Goal: Contribute content: Add original content to the website for others to see

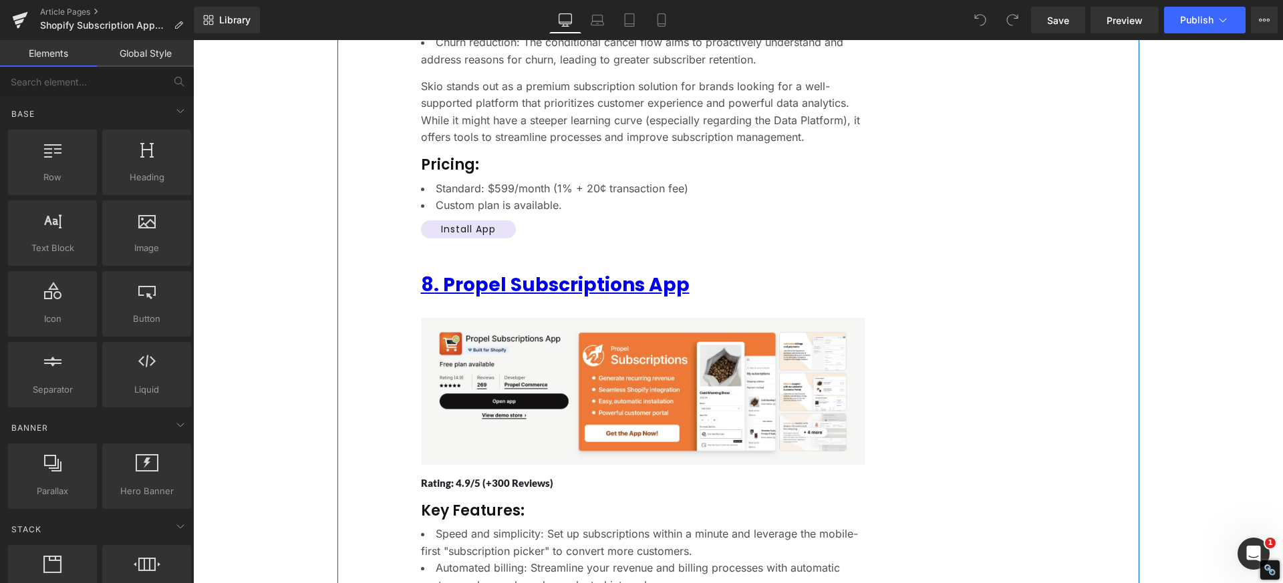
scroll to position [6413, 0]
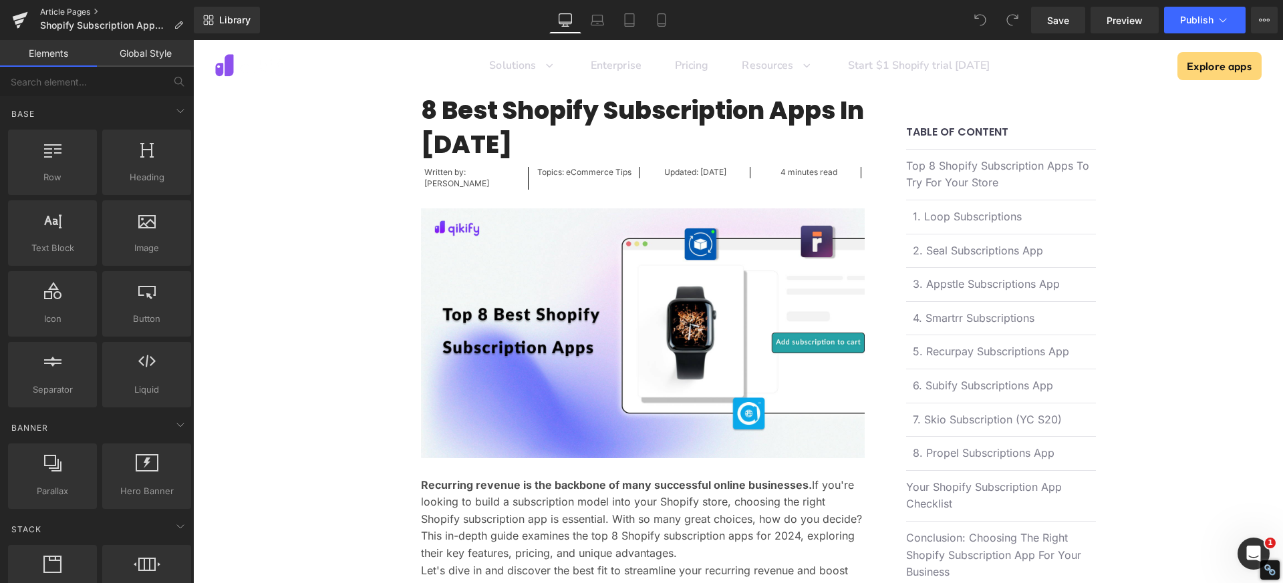
click at [62, 14] on link "Article Pages" at bounding box center [117, 12] width 154 height 11
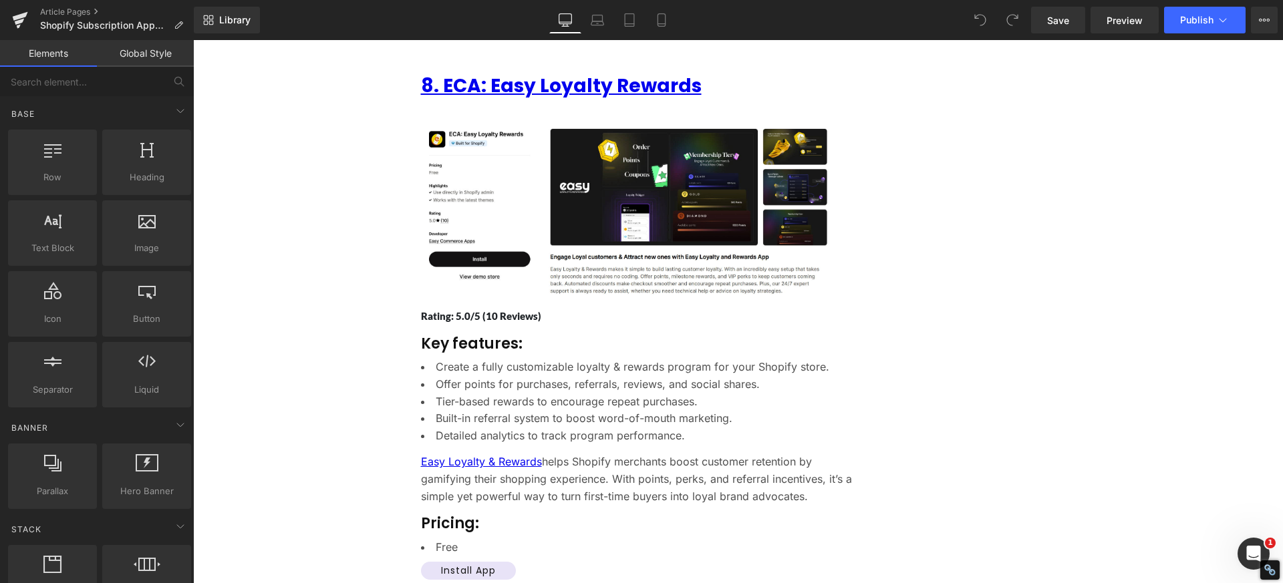
scroll to position [6814, 0]
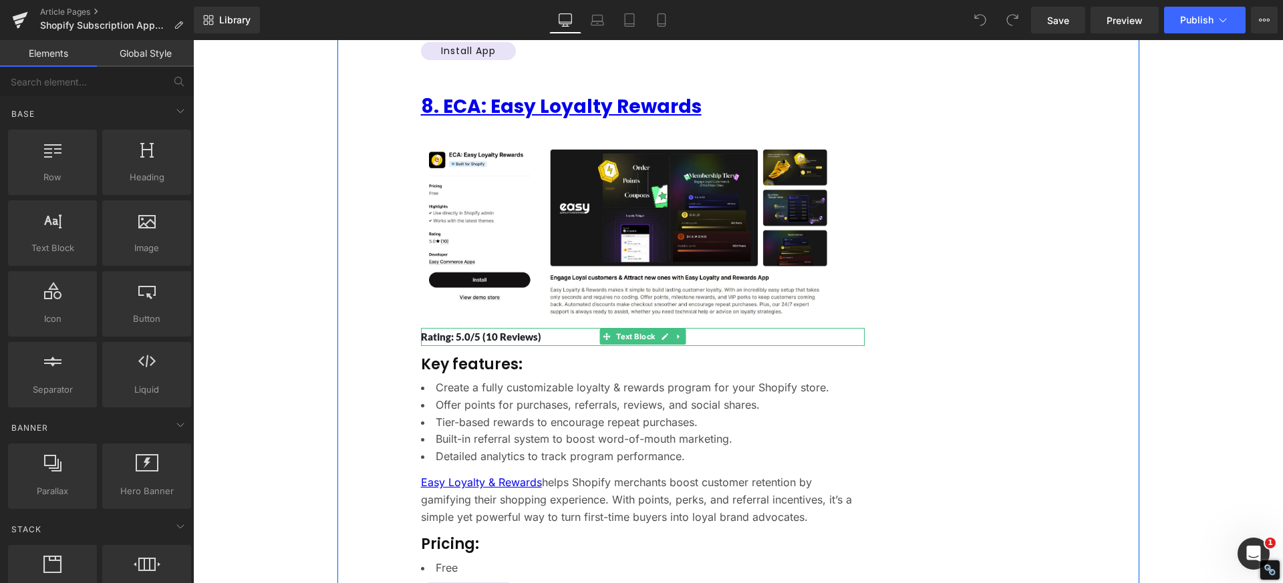
click at [482, 328] on p "Rating: 5.0/5 (10 Reviews)" at bounding box center [643, 337] width 444 height 18
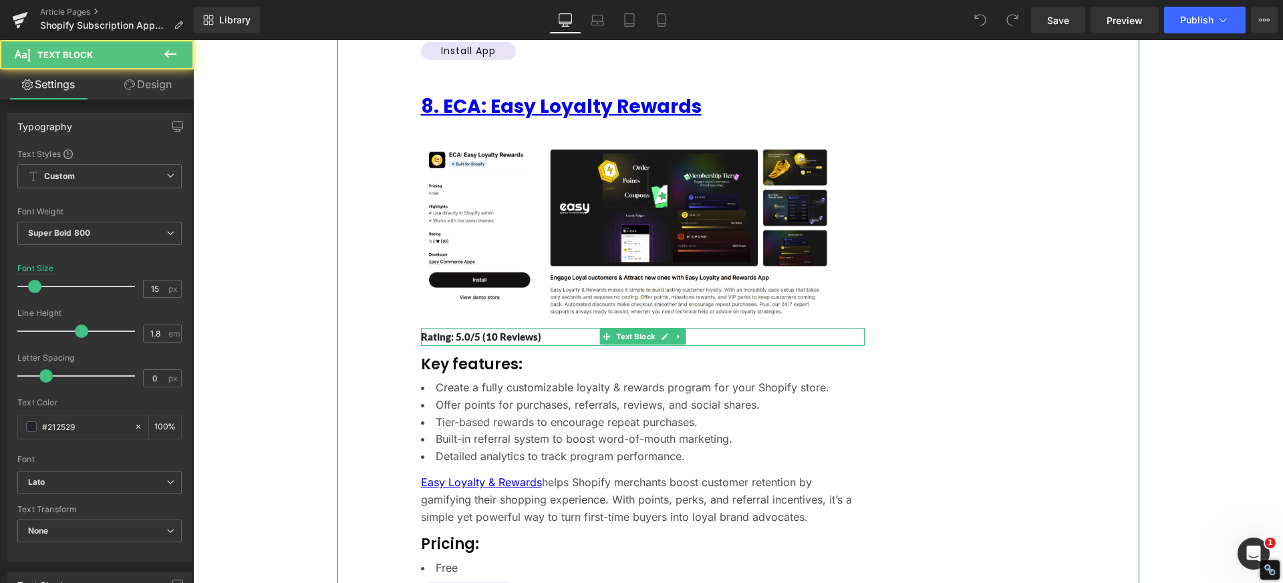
click at [479, 328] on p "Rating: 5.0/5 (10 Reviews)" at bounding box center [643, 337] width 444 height 18
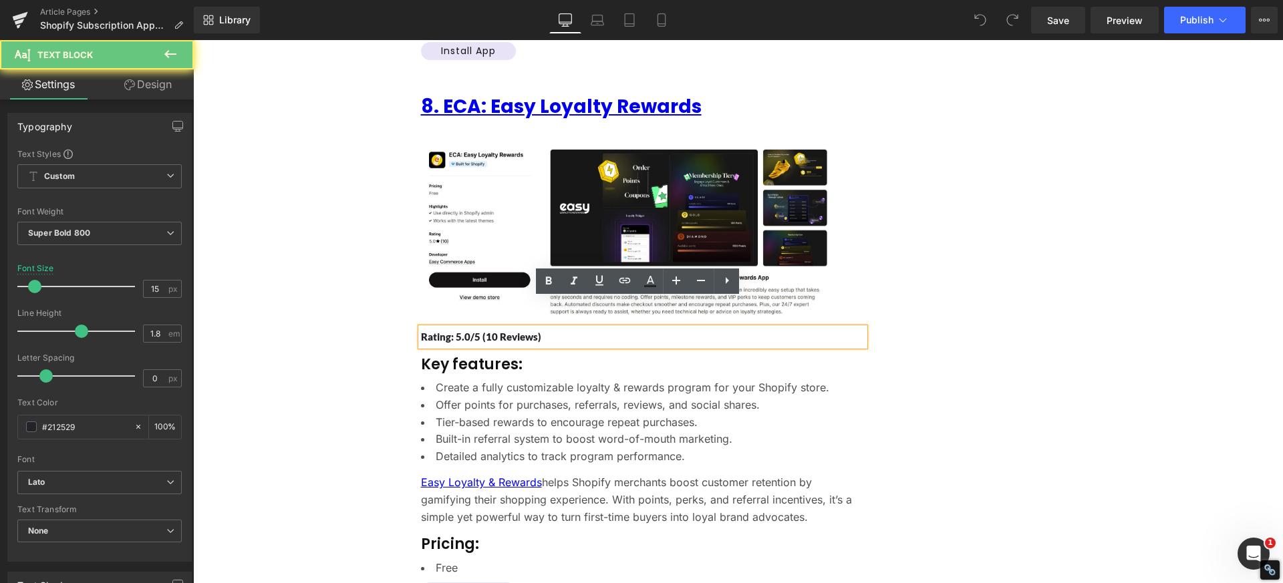
click at [565, 328] on p "Rating: 5.0/5 (10 Reviews)" at bounding box center [643, 337] width 444 height 18
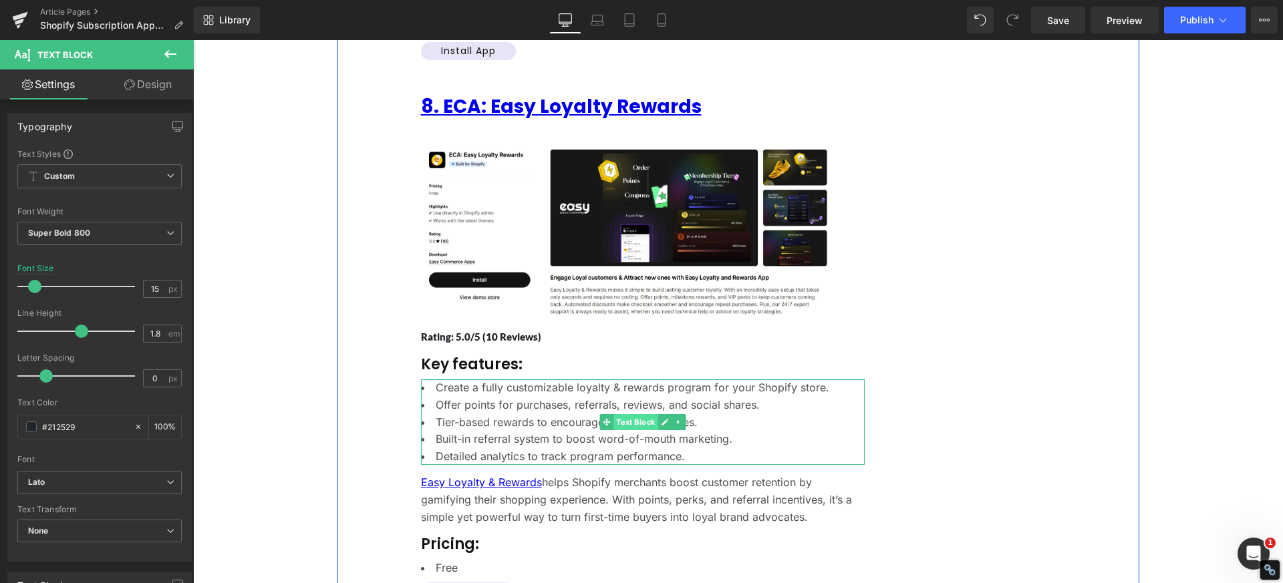
click at [635, 414] on span "Text Block" at bounding box center [635, 422] width 44 height 16
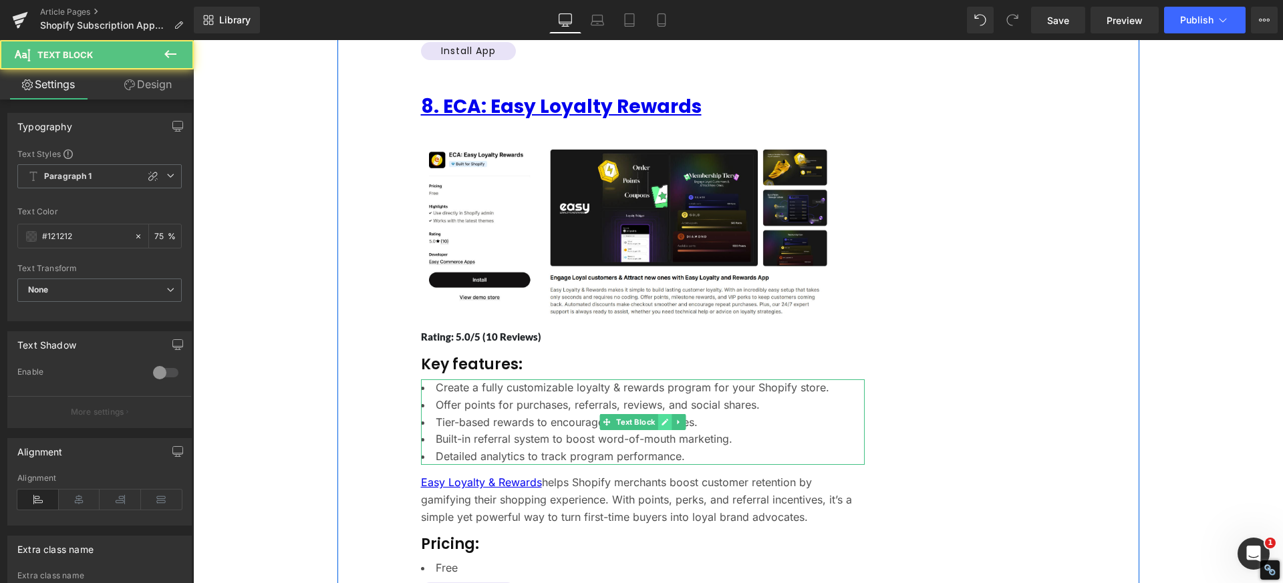
click at [661, 418] on icon at bounding box center [664, 422] width 7 height 8
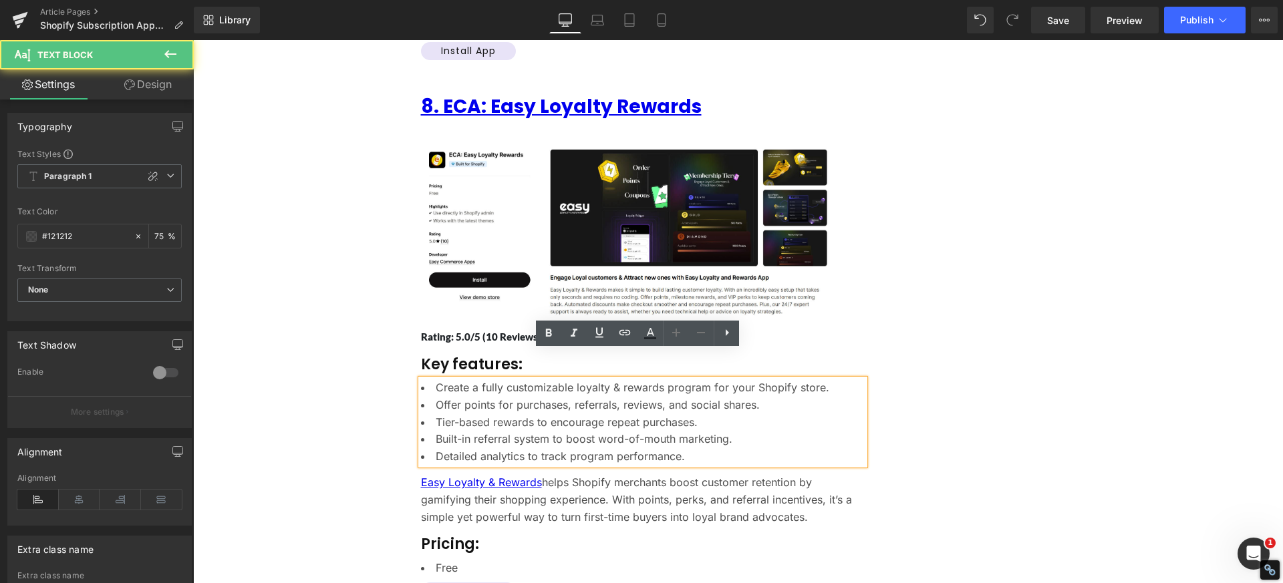
click at [534, 414] on li "Tier-based rewards to encourage repeat purchases." at bounding box center [643, 422] width 444 height 17
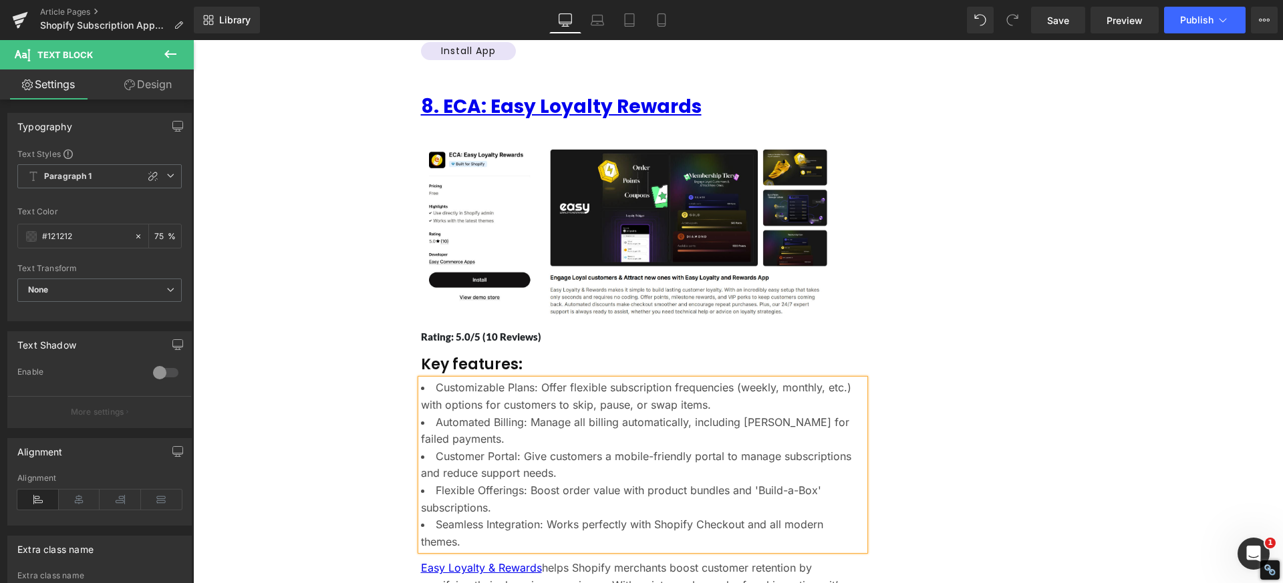
click at [509, 379] on li "Customizable Plans: Offer flexible subscription frequencies (weekly, monthly, e…" at bounding box center [643, 396] width 444 height 34
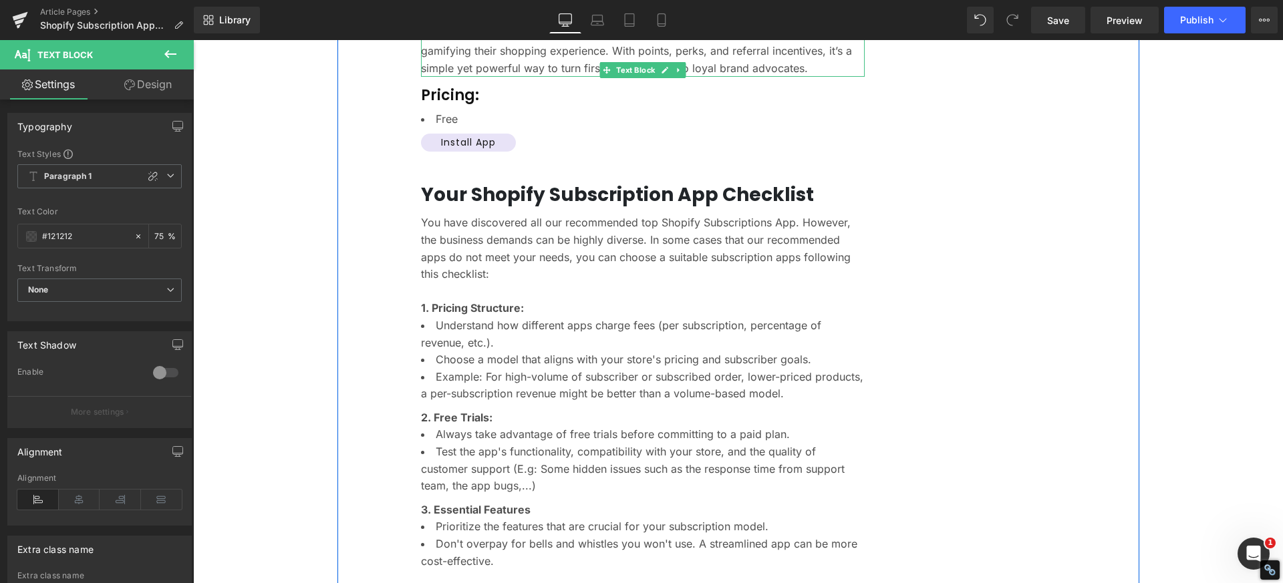
scroll to position [7082, 0]
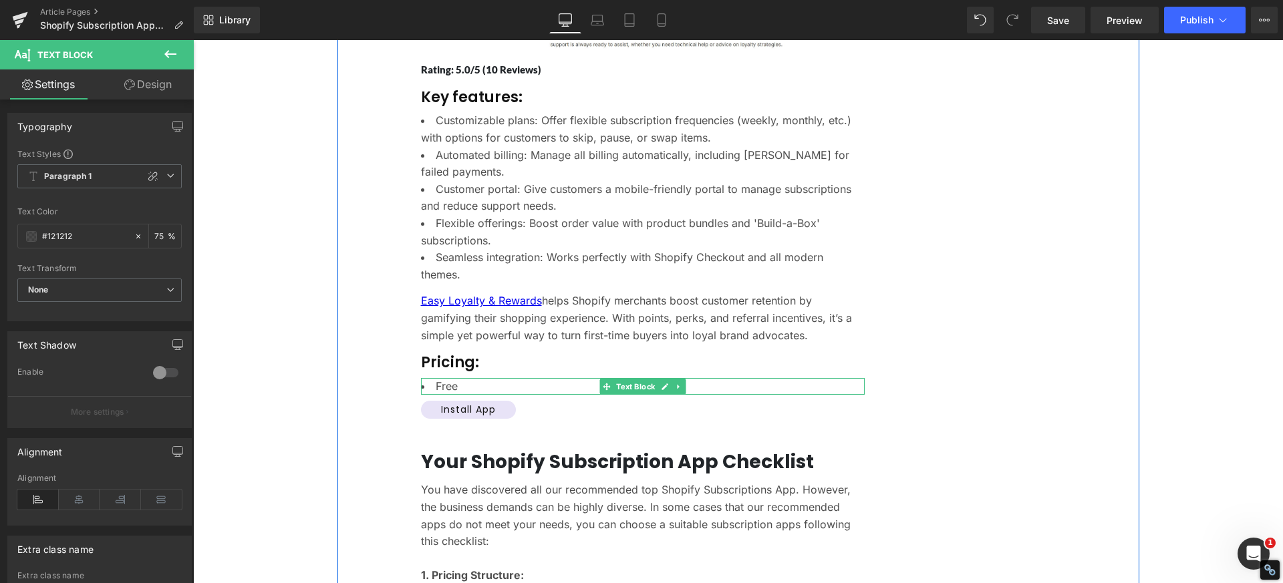
click at [456, 378] on li "Free" at bounding box center [643, 386] width 444 height 17
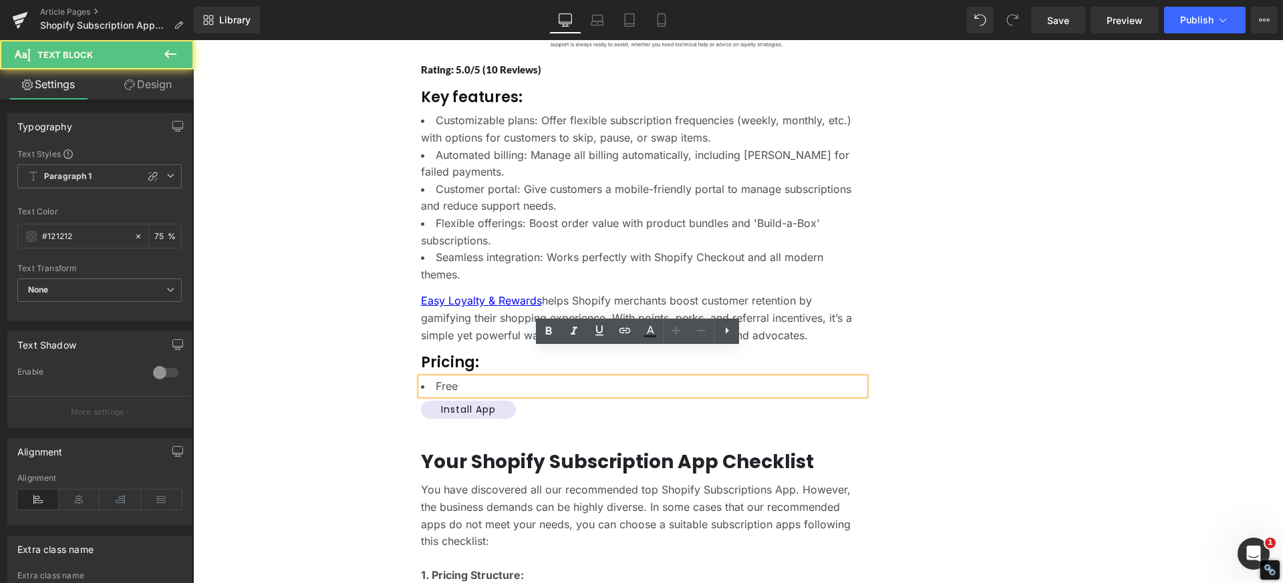
click at [457, 378] on li "Free" at bounding box center [643, 386] width 444 height 17
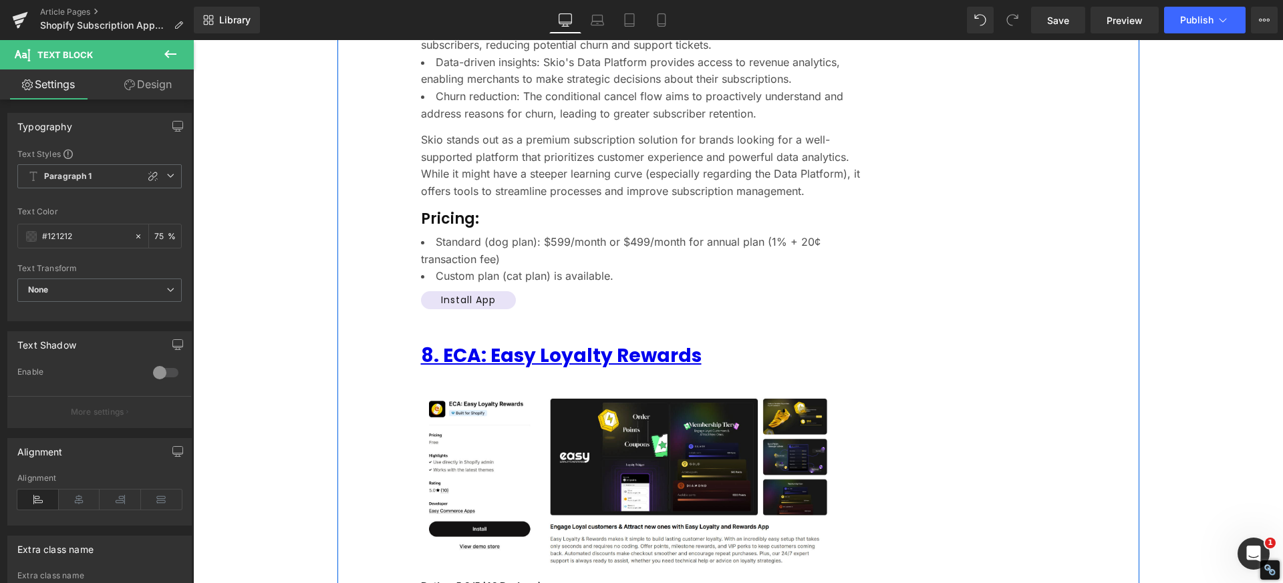
scroll to position [6681, 0]
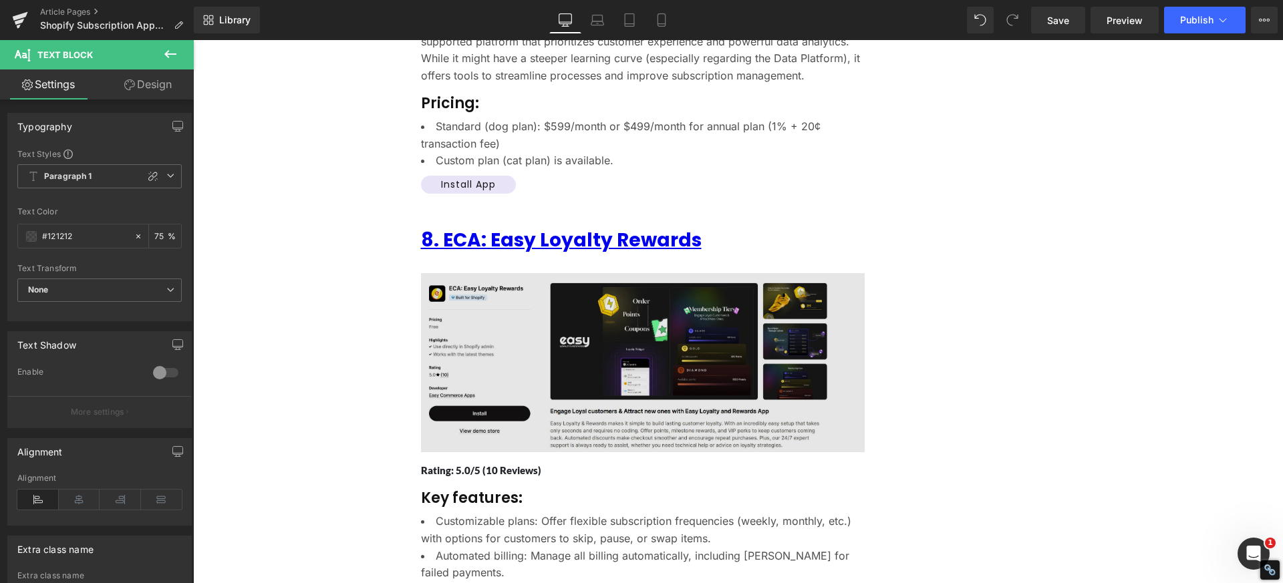
click at [557, 341] on img at bounding box center [643, 362] width 444 height 179
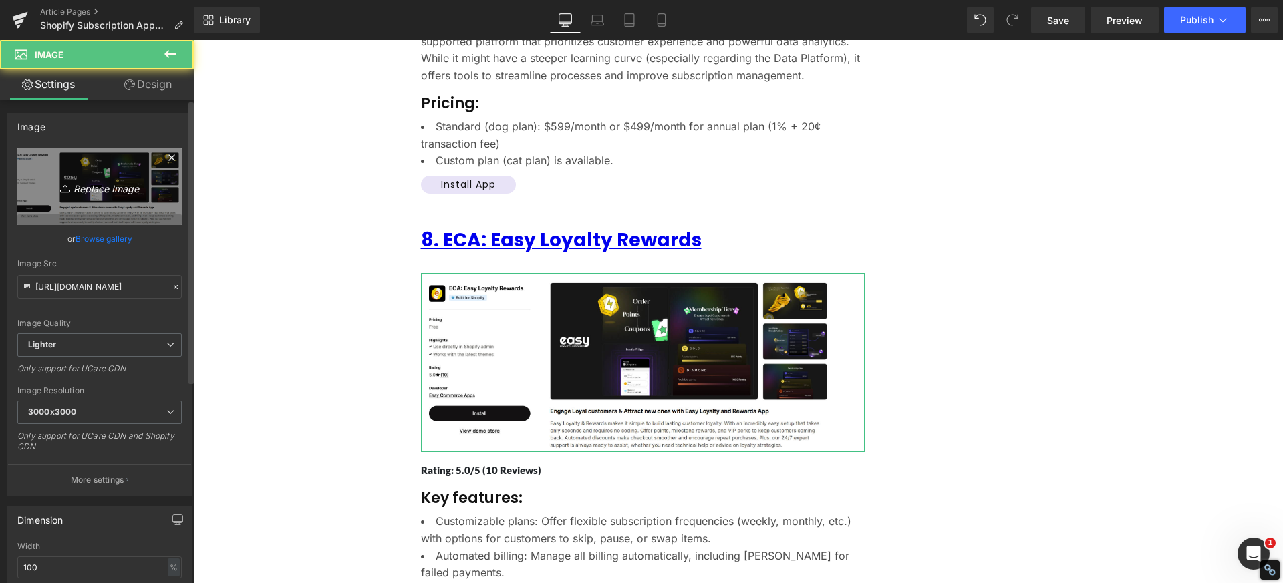
click at [98, 184] on icon "Replace Image" at bounding box center [99, 186] width 107 height 17
type input "C:\fakepath\ECA_ Easy Subscriptions App - Easy Subscriptions -.png"
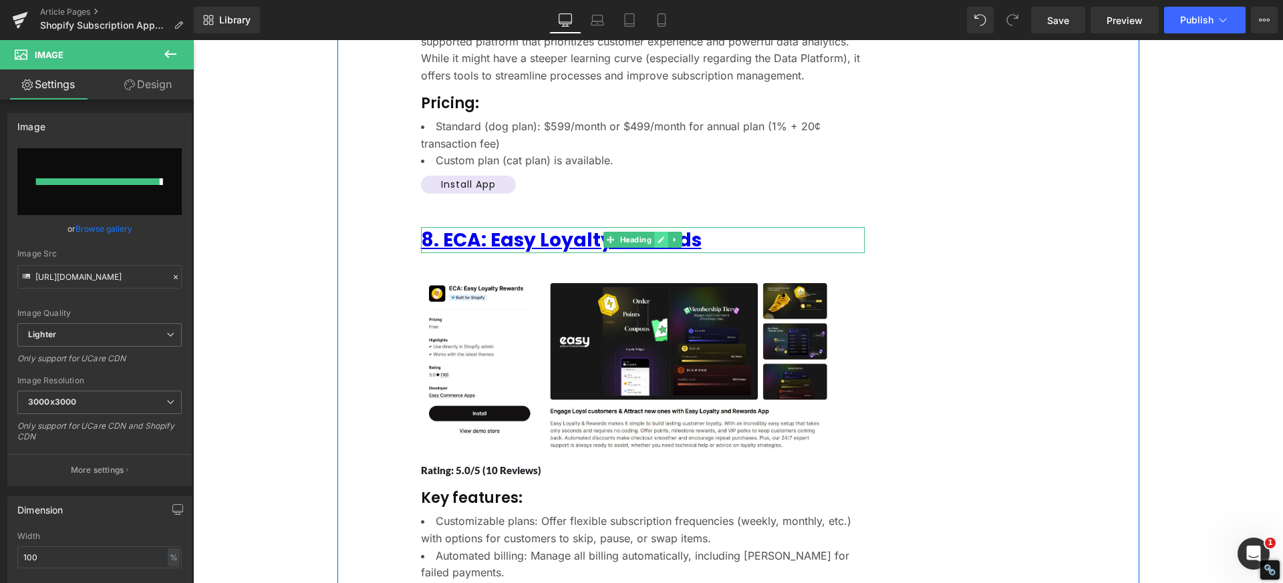
click at [654, 232] on link at bounding box center [661, 240] width 14 height 16
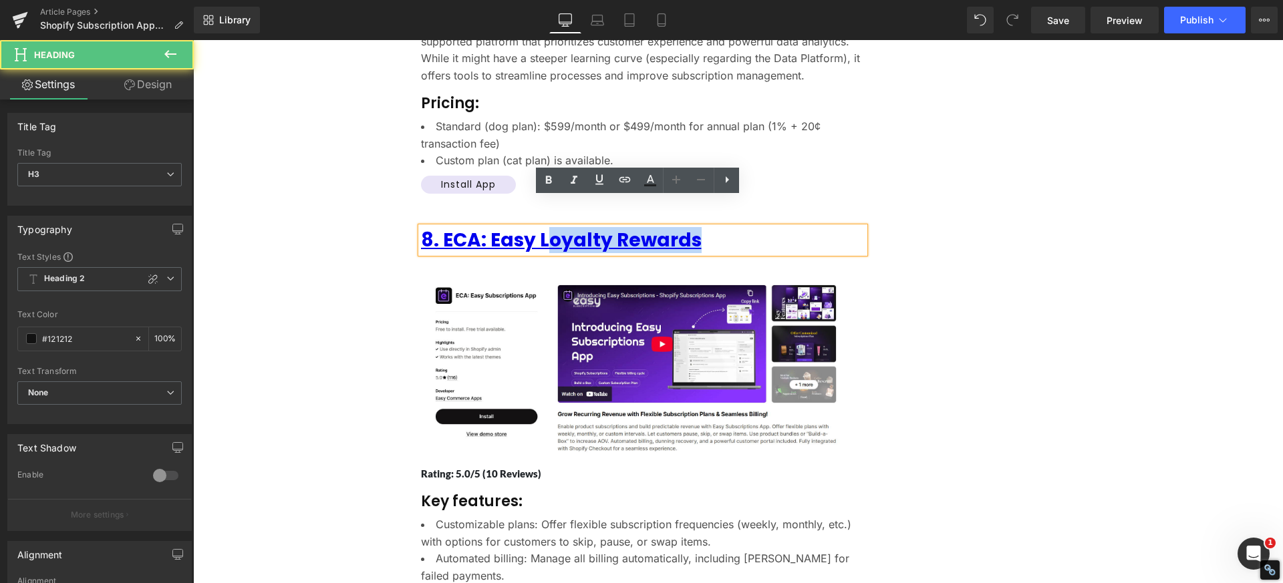
drag, startPoint x: 538, startPoint y: 212, endPoint x: 699, endPoint y: 216, distance: 161.1
click at [699, 227] on h3 "8. ECA: Easy Loyalty Rewards" at bounding box center [643, 240] width 444 height 26
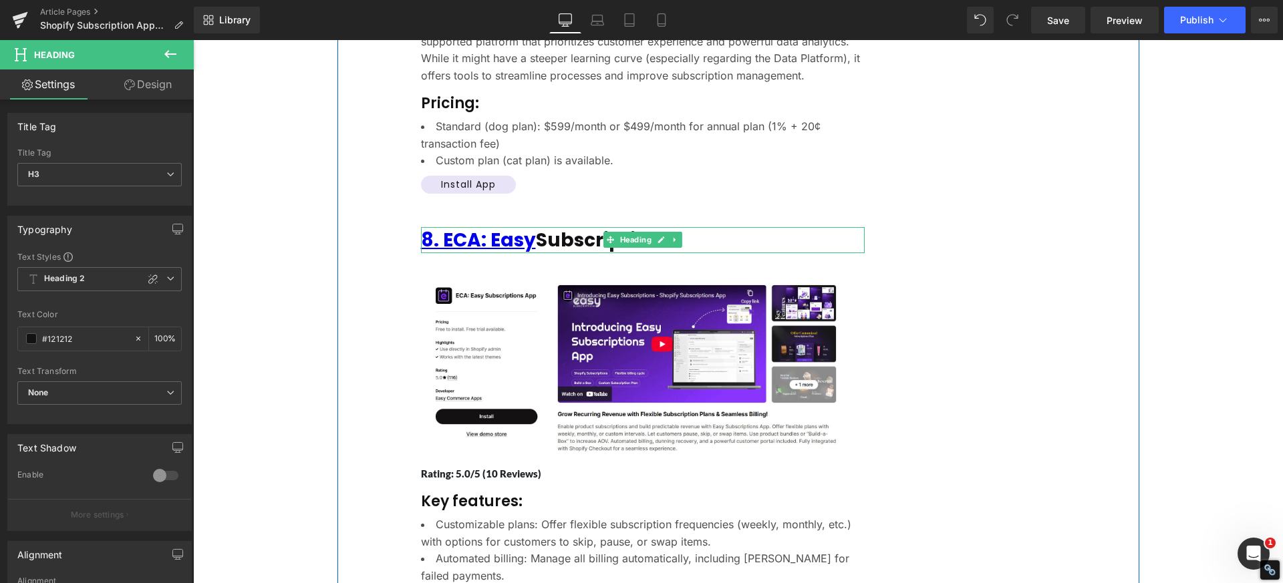
click at [694, 227] on h3 "8. ECA: Easy Subscriptions" at bounding box center [643, 240] width 444 height 26
click at [659, 236] on icon at bounding box center [660, 240] width 7 height 8
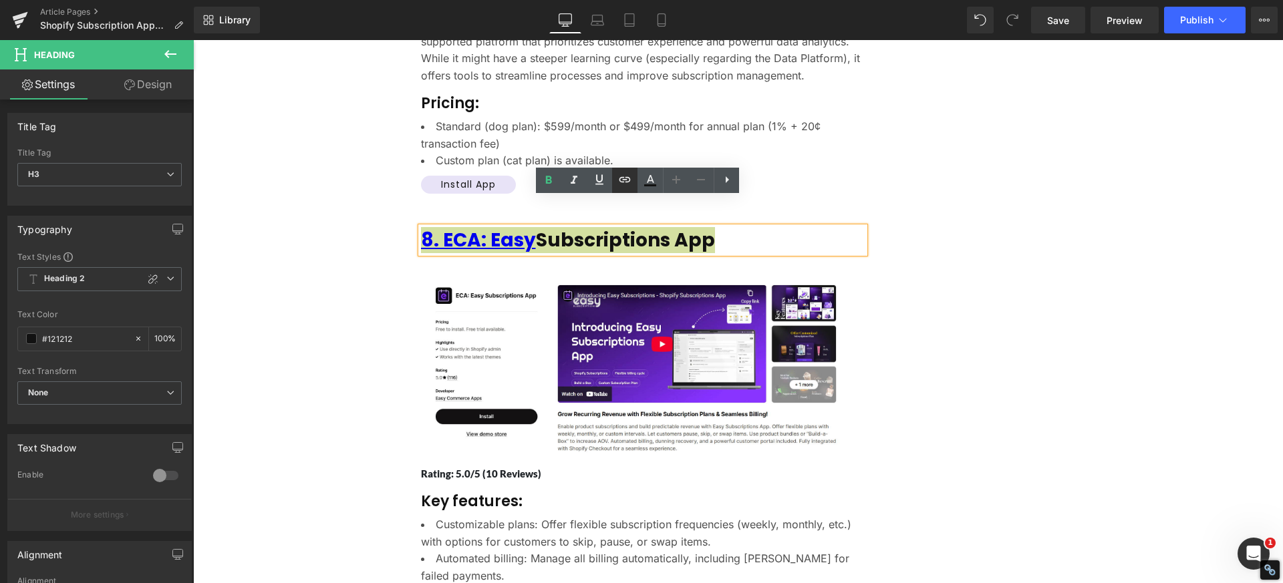
click at [627, 179] on icon at bounding box center [625, 180] width 16 height 16
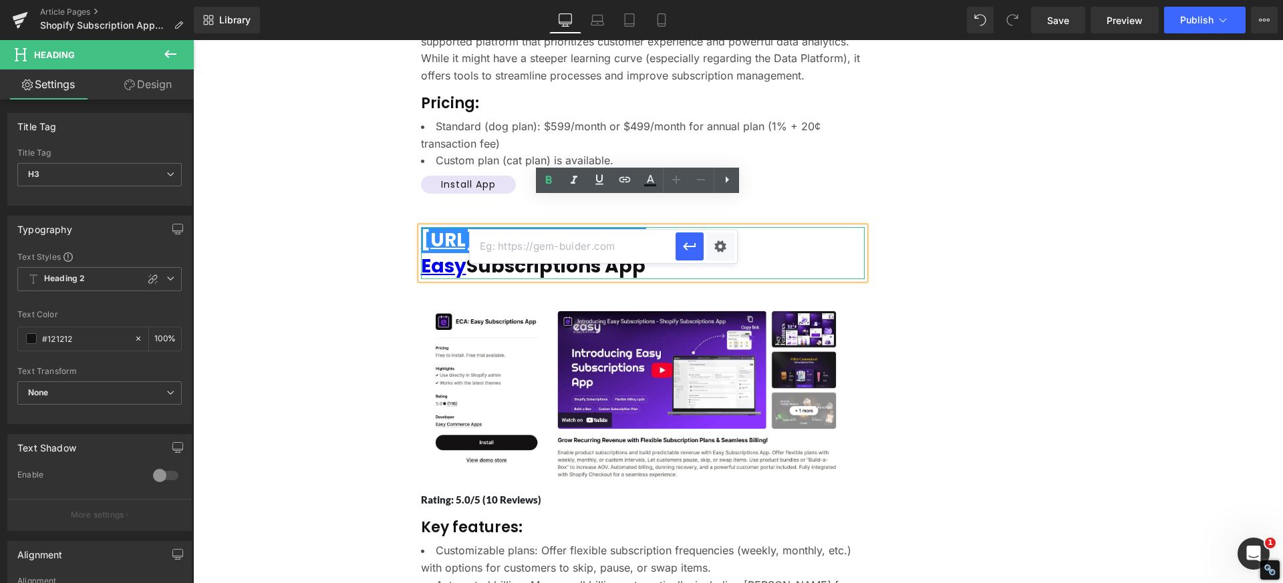
click at [774, 227] on h3 "https://gem-3910432.net 8. ECA: Easy Subscriptions App" at bounding box center [643, 253] width 444 height 52
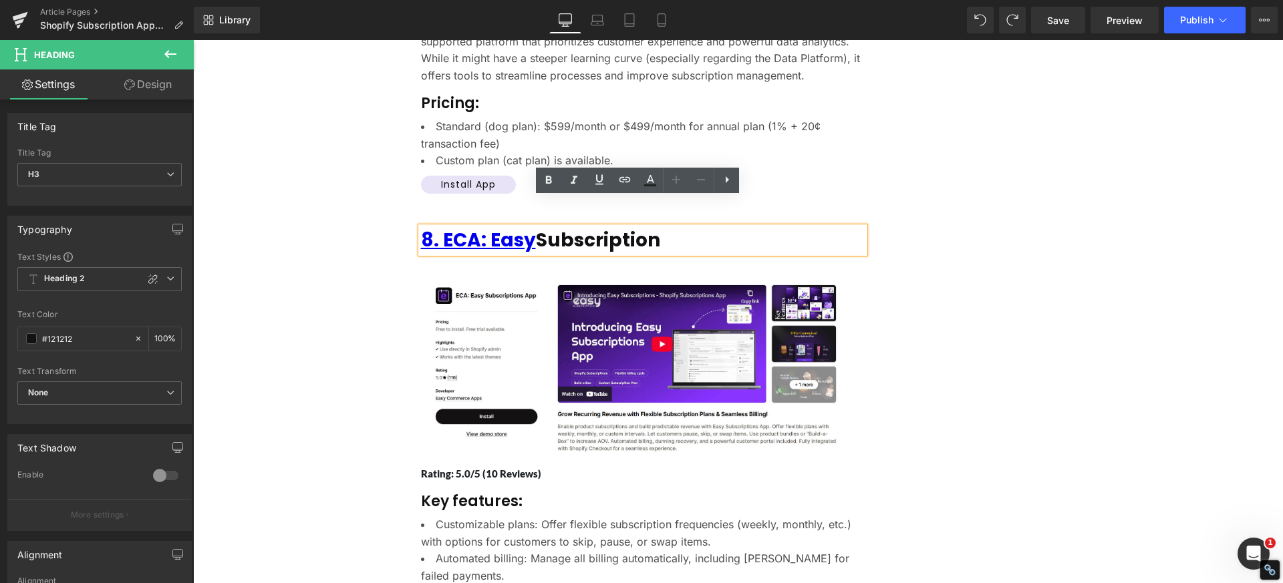
click at [720, 227] on h3 "8. ECA: Easy Subscription" at bounding box center [643, 240] width 444 height 26
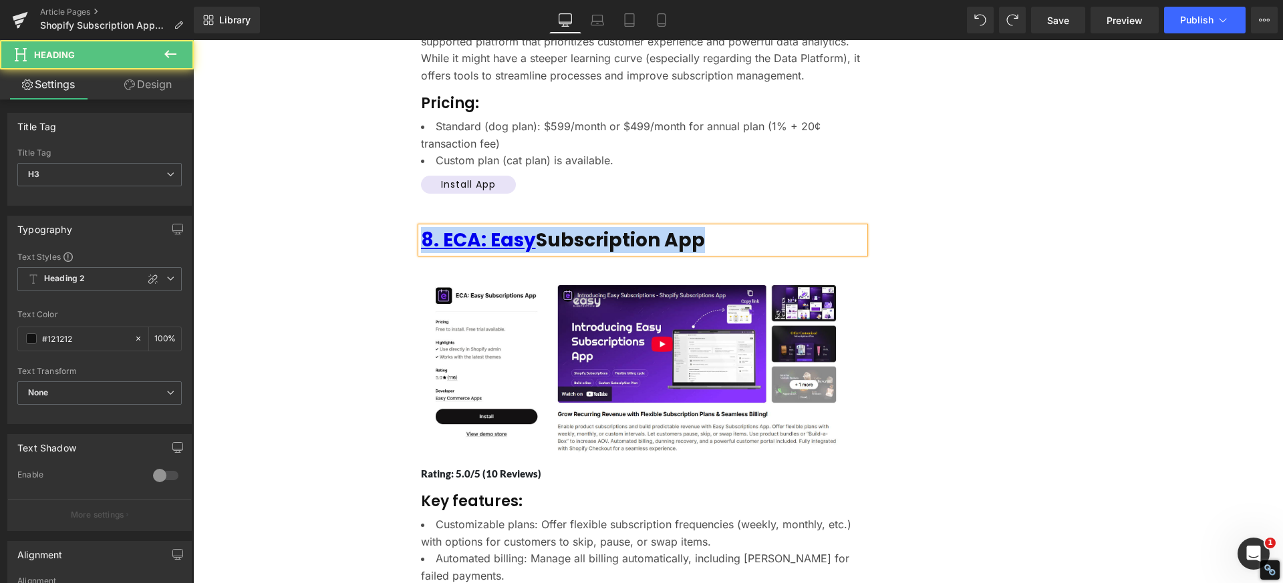
click at [707, 227] on h3 "8. ECA: Easy Subscription App" at bounding box center [643, 240] width 444 height 26
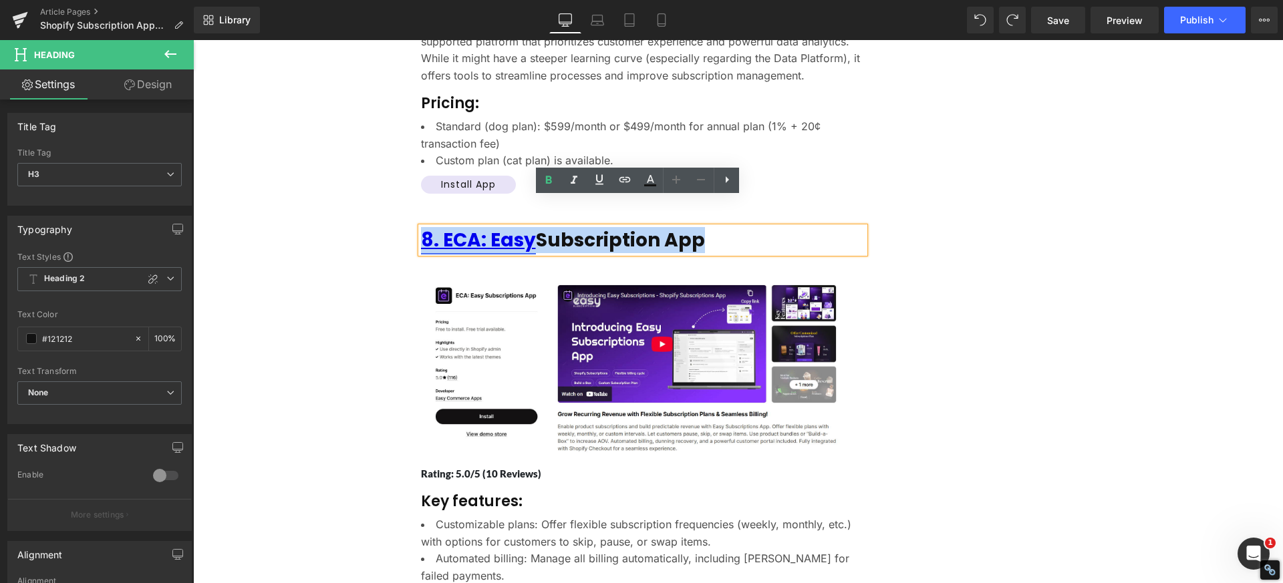
drag, startPoint x: 712, startPoint y: 213, endPoint x: 420, endPoint y: 210, distance: 292.6
click at [421, 227] on h3 "8. ECA: Easy Subscription App" at bounding box center [643, 240] width 444 height 26
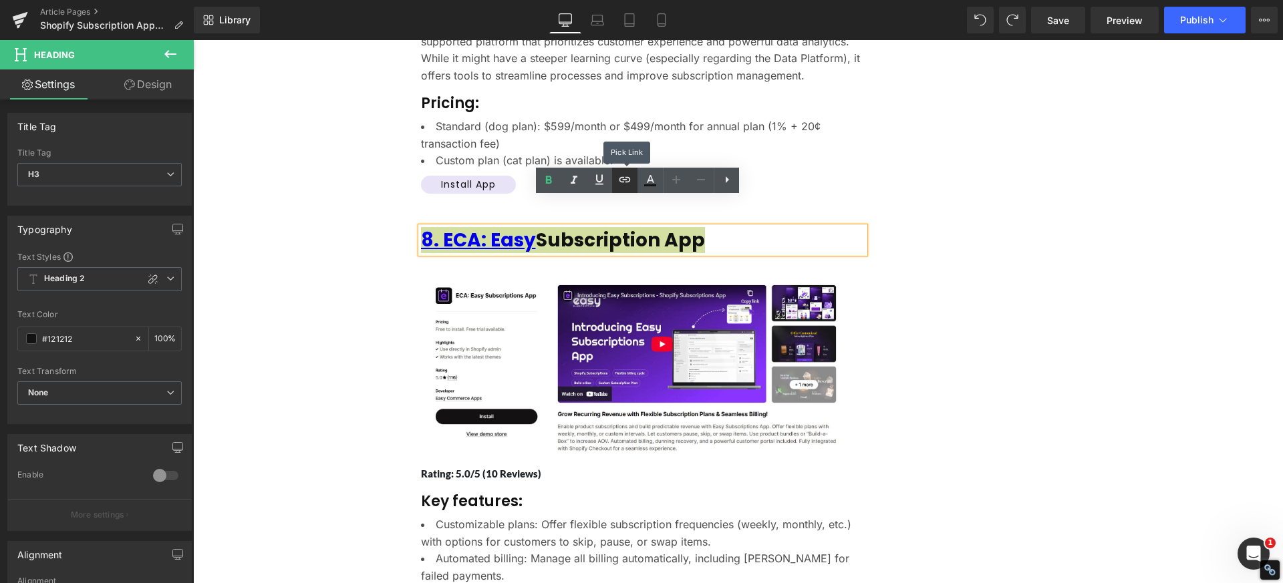
click at [621, 176] on icon at bounding box center [625, 180] width 16 height 16
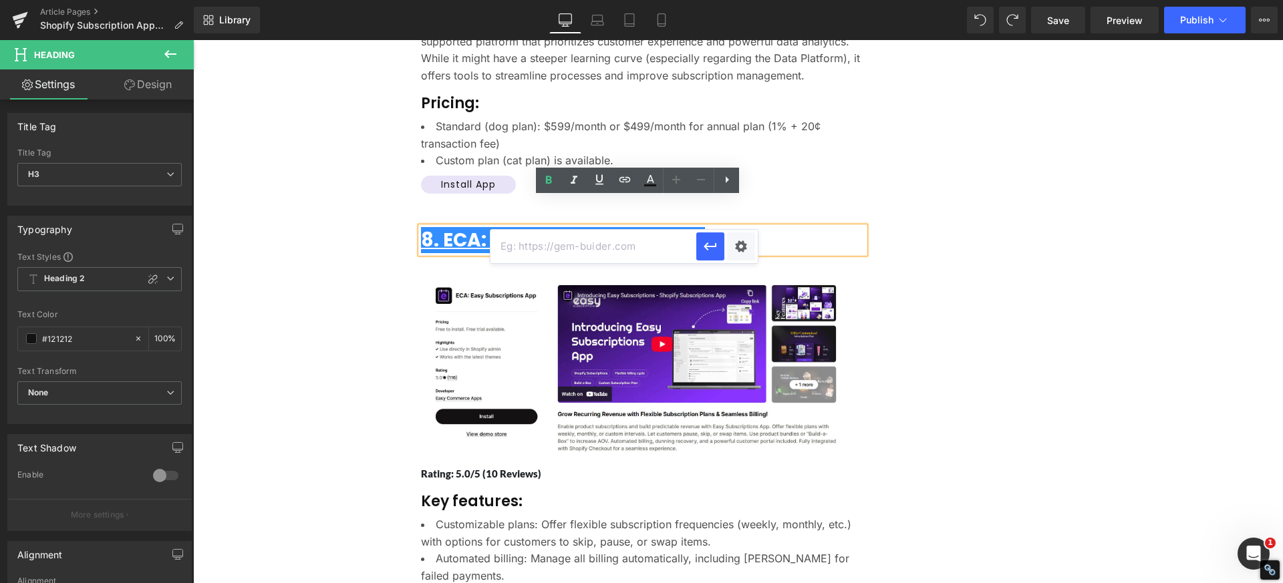
drag, startPoint x: 543, startPoint y: 248, endPoint x: 626, endPoint y: 253, distance: 83.0
click at [543, 248] on input "text" at bounding box center [593, 246] width 206 height 33
paste input "https://apps.shopify.com/easy-subscription"
type input "https://apps.shopify.com/easy-subscription"
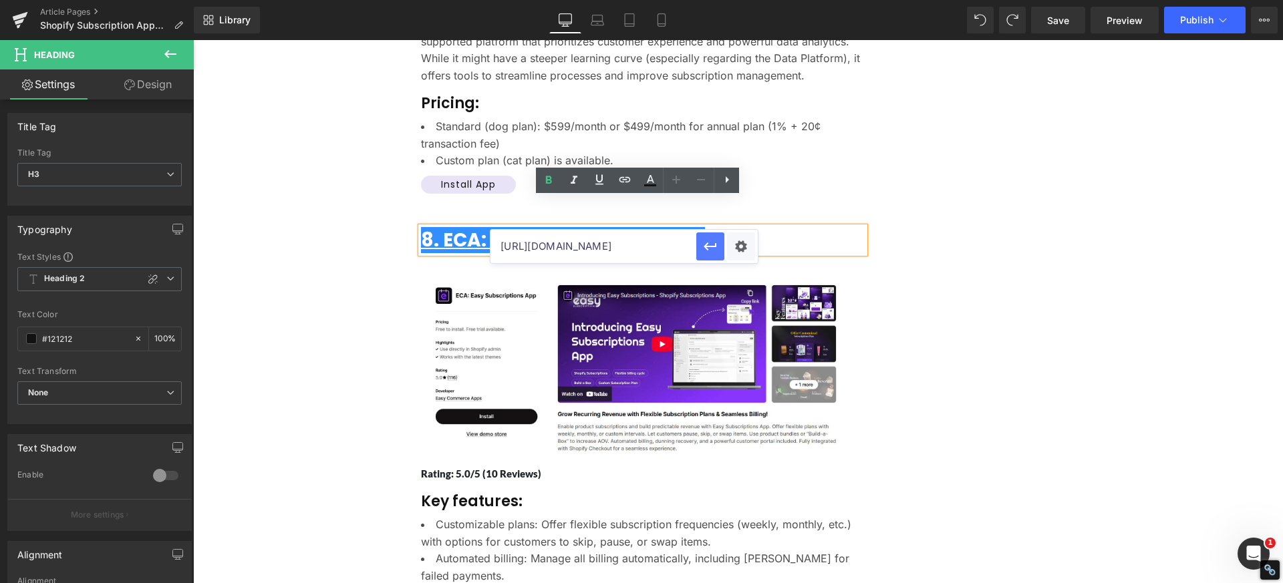
scroll to position [0, 0]
click at [717, 248] on icon "button" at bounding box center [710, 247] width 16 height 16
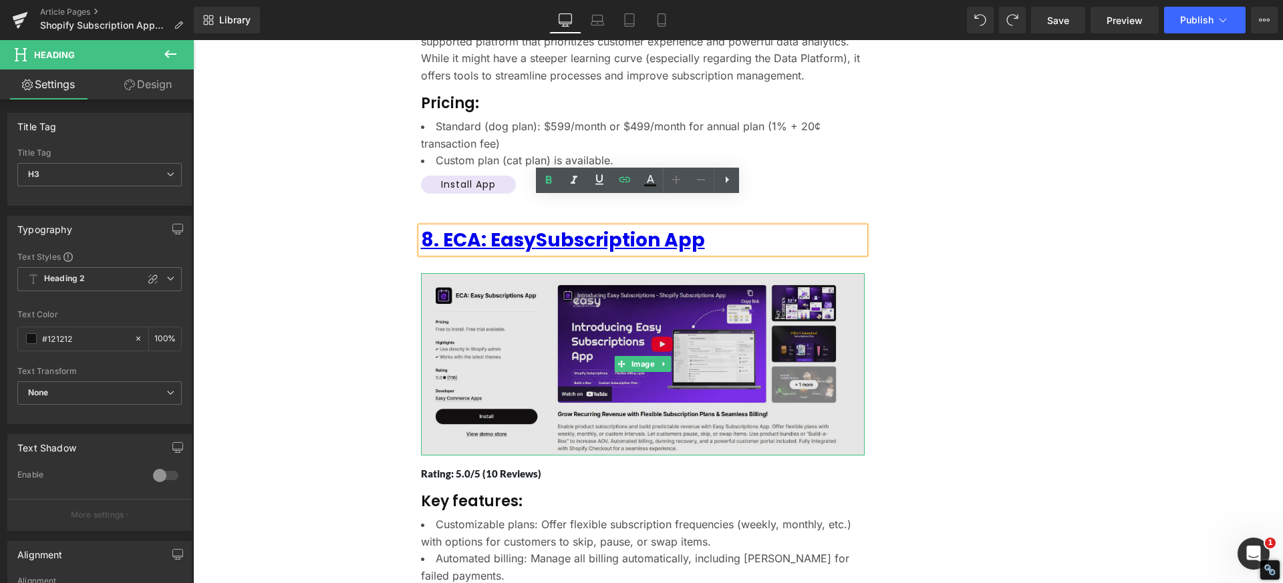
click at [546, 329] on img at bounding box center [643, 364] width 444 height 182
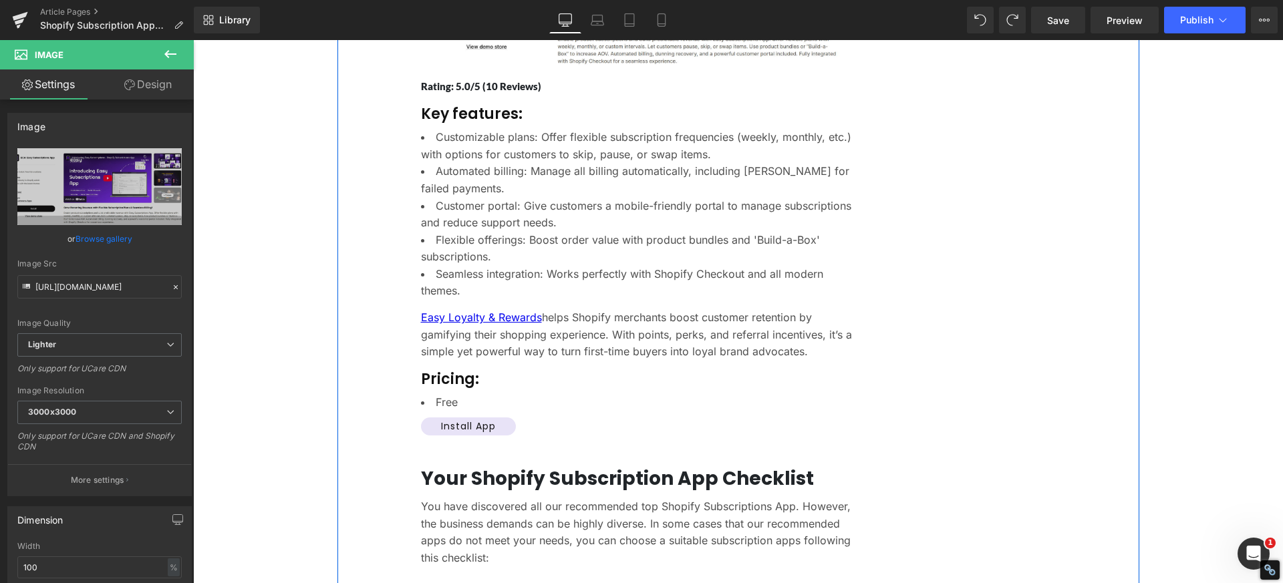
scroll to position [7082, 0]
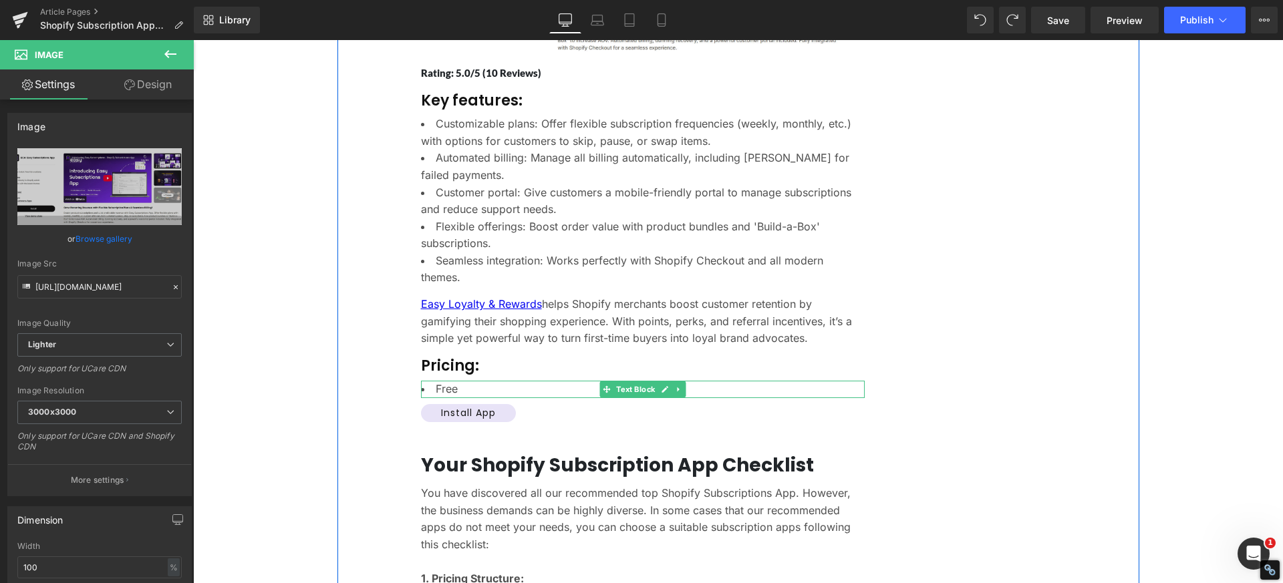
click at [467, 381] on li "Free" at bounding box center [643, 389] width 444 height 17
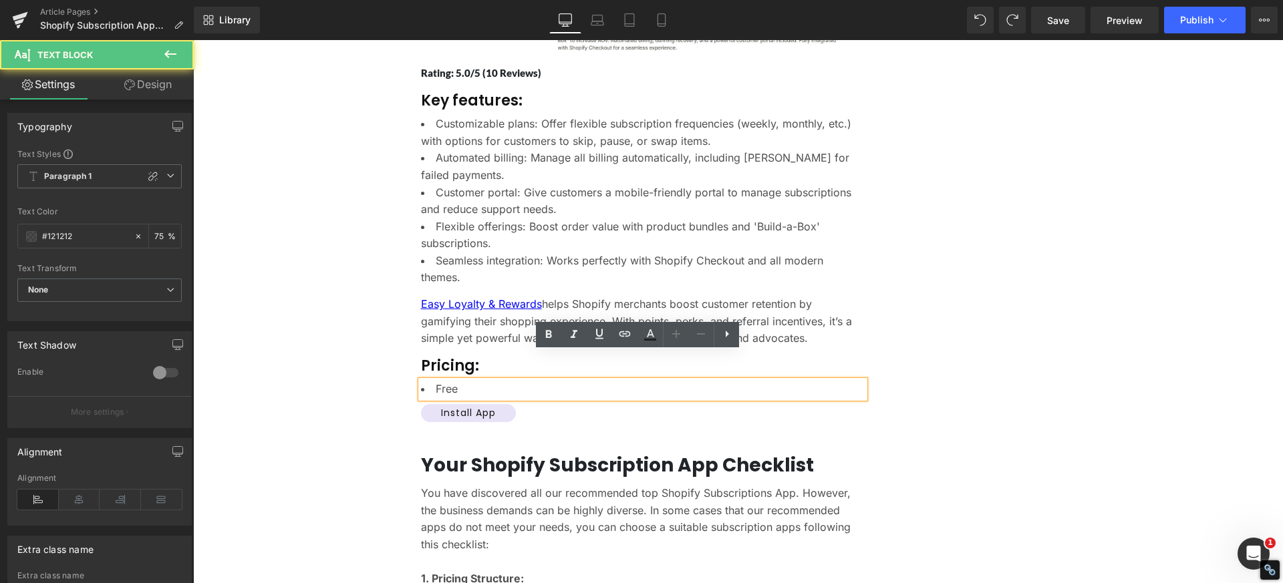
click at [473, 381] on li "Free" at bounding box center [643, 389] width 444 height 17
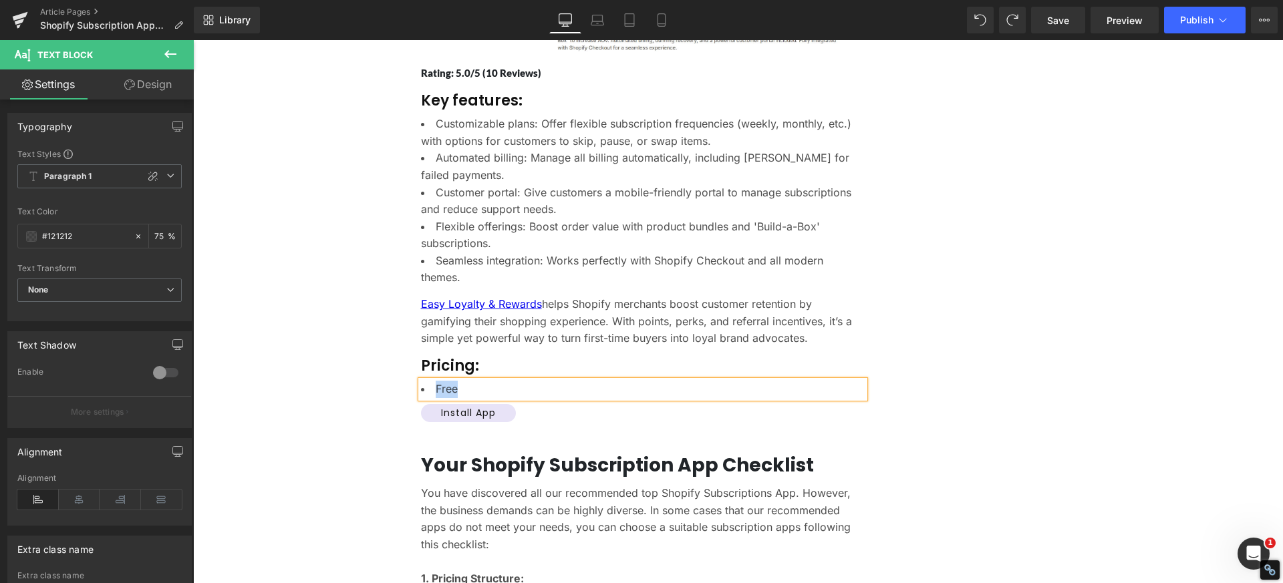
paste div
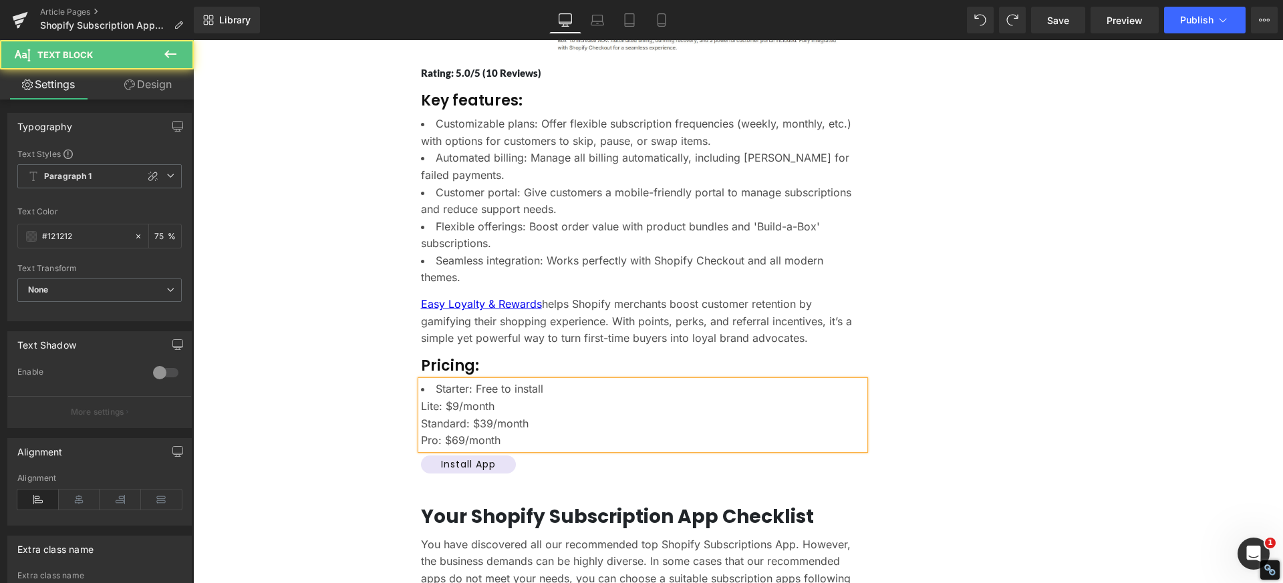
click at [421, 398] on div "Lite: $9/month" at bounding box center [643, 406] width 444 height 17
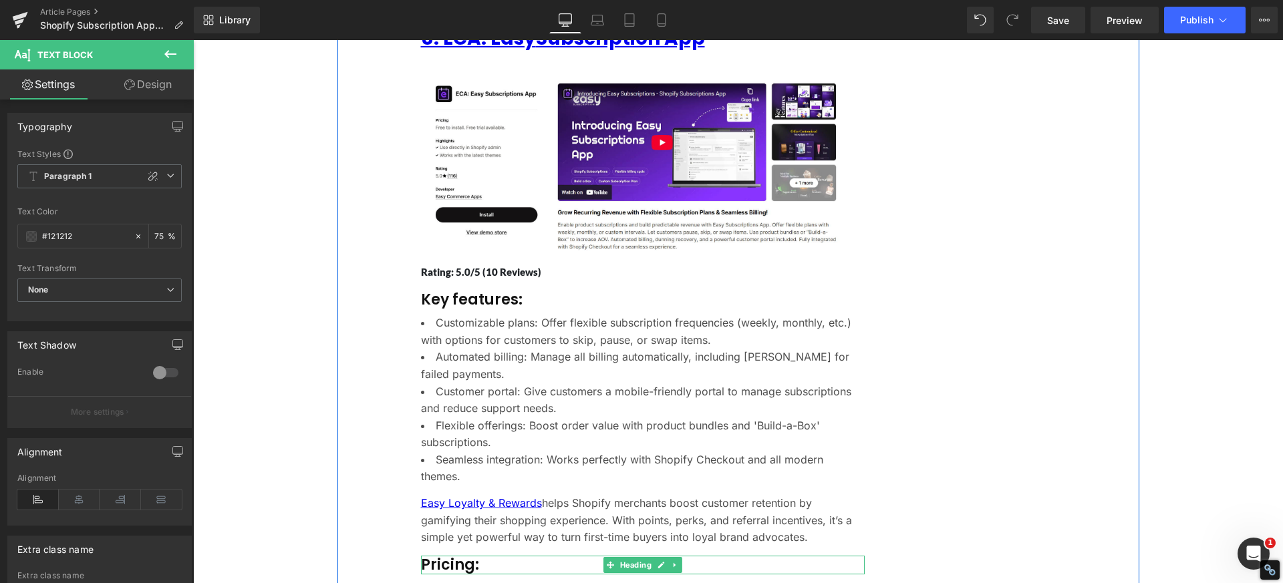
scroll to position [6881, 0]
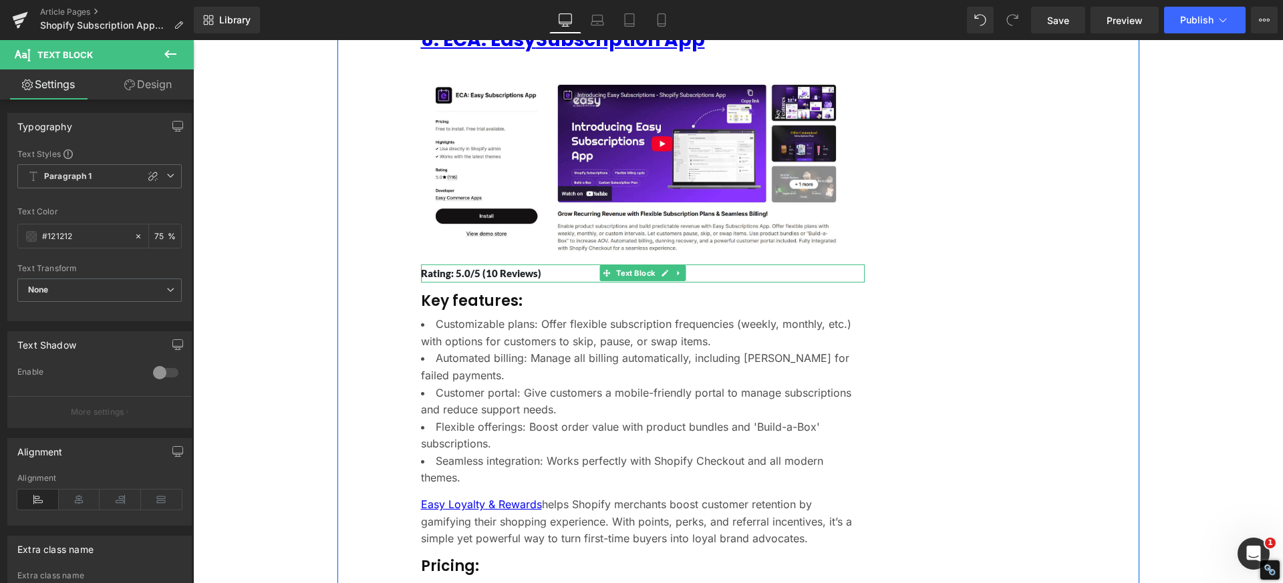
drag, startPoint x: 480, startPoint y: 245, endPoint x: 545, endPoint y: 246, distance: 64.8
click at [480, 265] on p "Rating: 5.0/5 (10 Reviews)" at bounding box center [643, 274] width 444 height 18
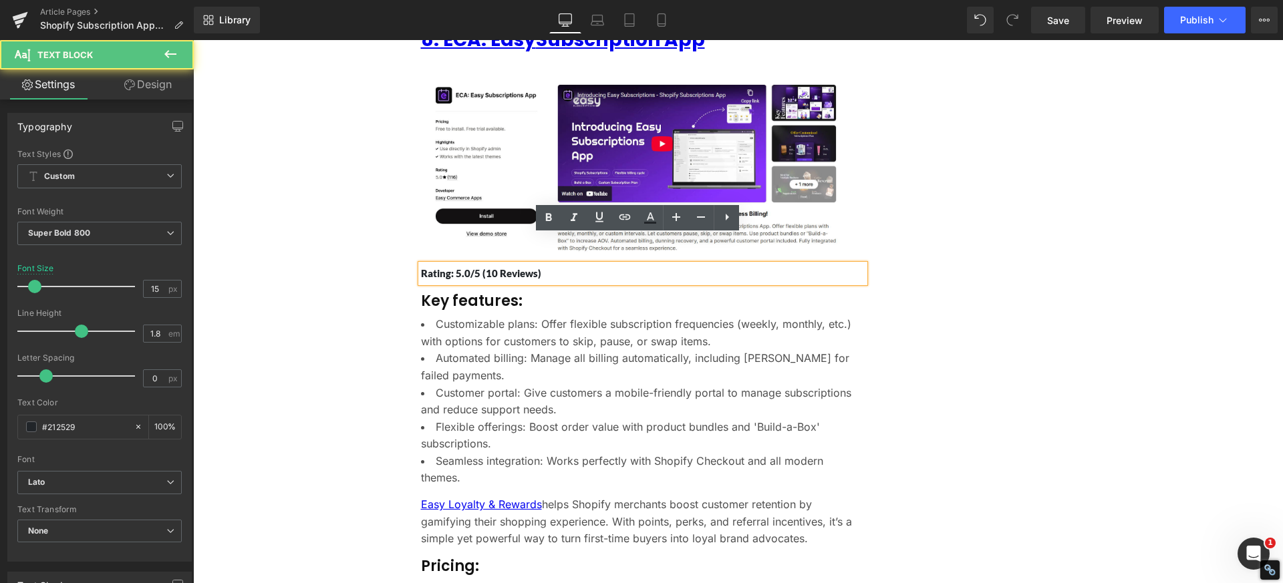
click at [555, 265] on p "Rating: 5.0/5 (10 Reviews)" at bounding box center [643, 274] width 444 height 18
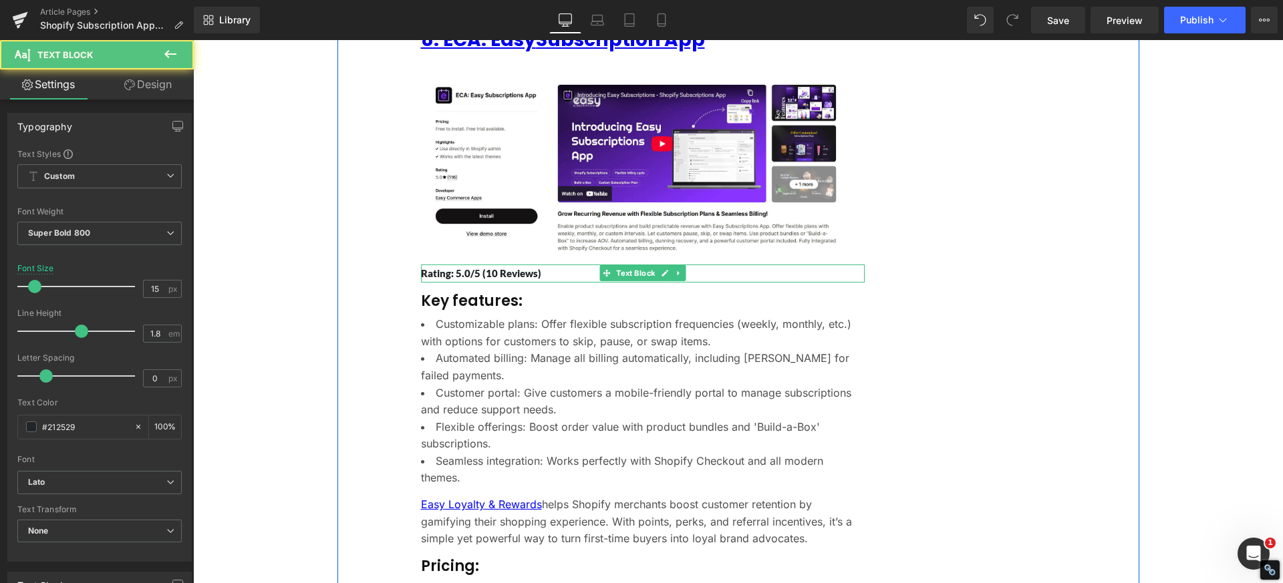
click at [492, 265] on p "Rating: 5.0/5 (10 Reviews)" at bounding box center [643, 274] width 444 height 18
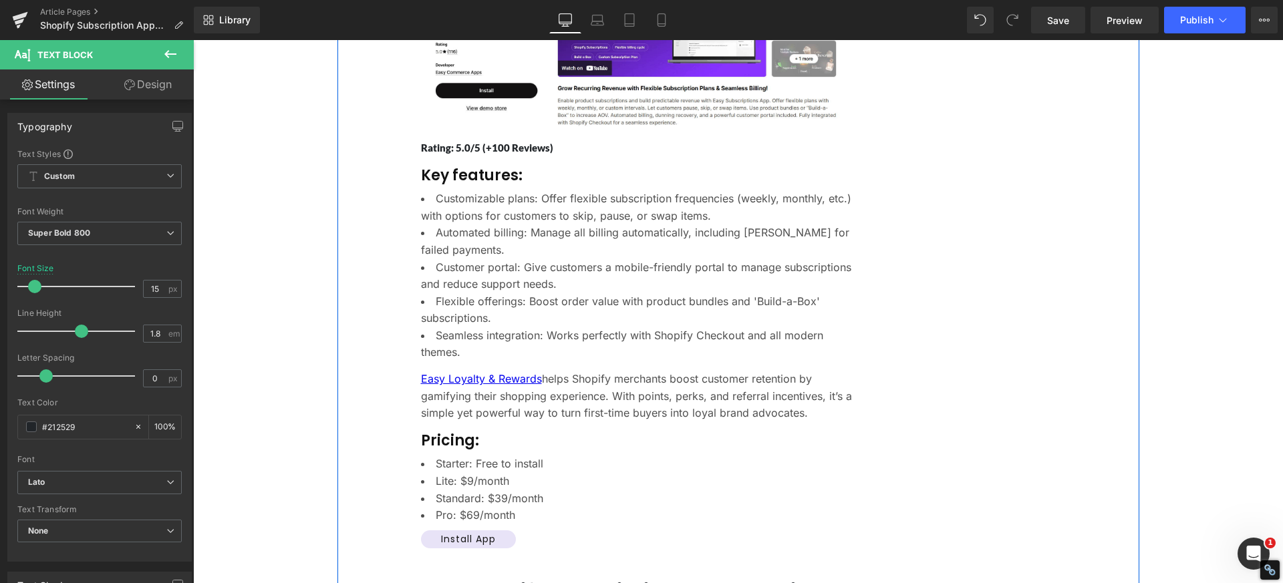
scroll to position [7015, 0]
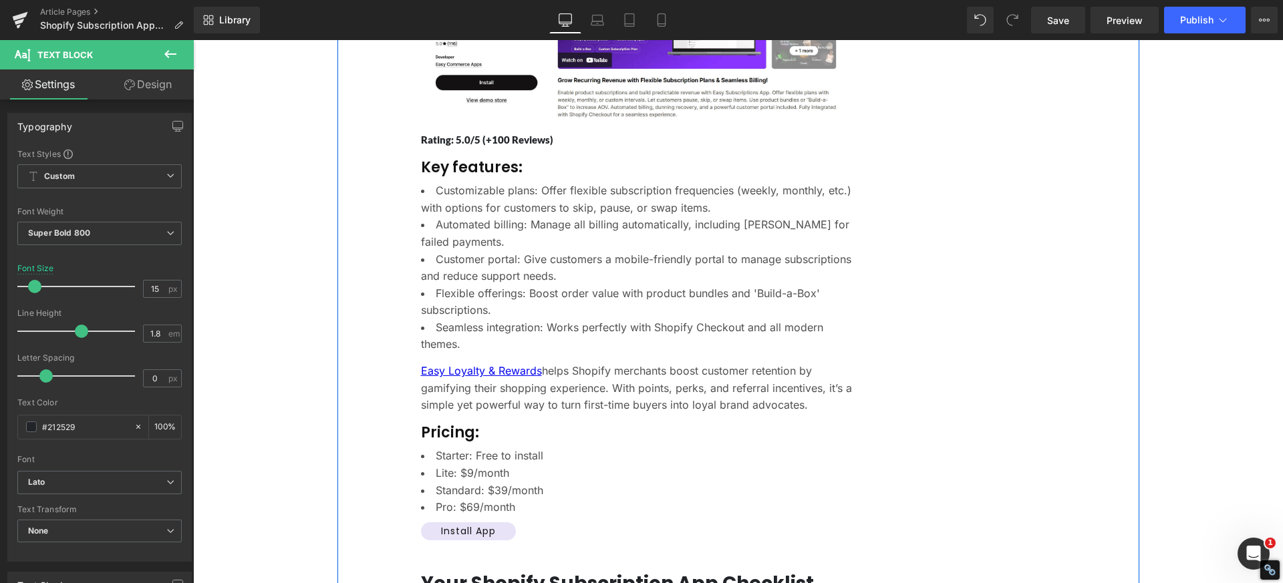
drag, startPoint x: 552, startPoint y: 373, endPoint x: 540, endPoint y: 370, distance: 13.0
click at [552, 373] on p "Easy Loyalty & Rewards helps Shopify merchants boost customer retention by gami…" at bounding box center [643, 388] width 444 height 51
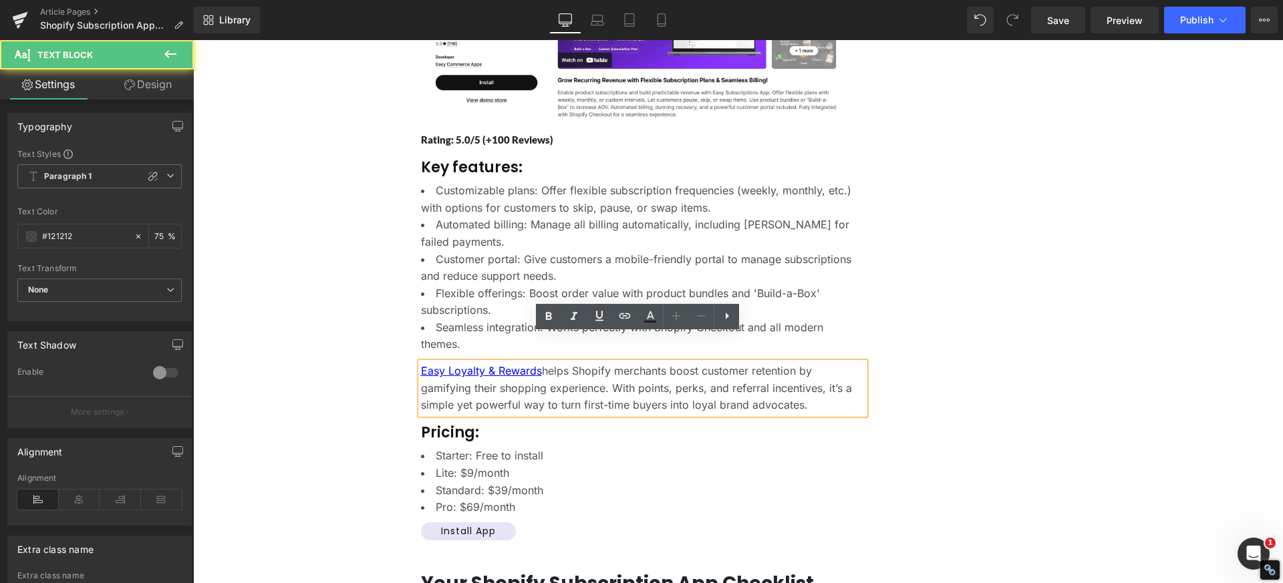
click at [512, 364] on p "Easy Loyalty & Rewards helps Shopify merchants boost customer retention by gami…" at bounding box center [643, 388] width 444 height 51
click at [554, 366] on p "Easy Loyalty & Rewards helps Shopify merchants boost customer retention by gami…" at bounding box center [643, 388] width 444 height 51
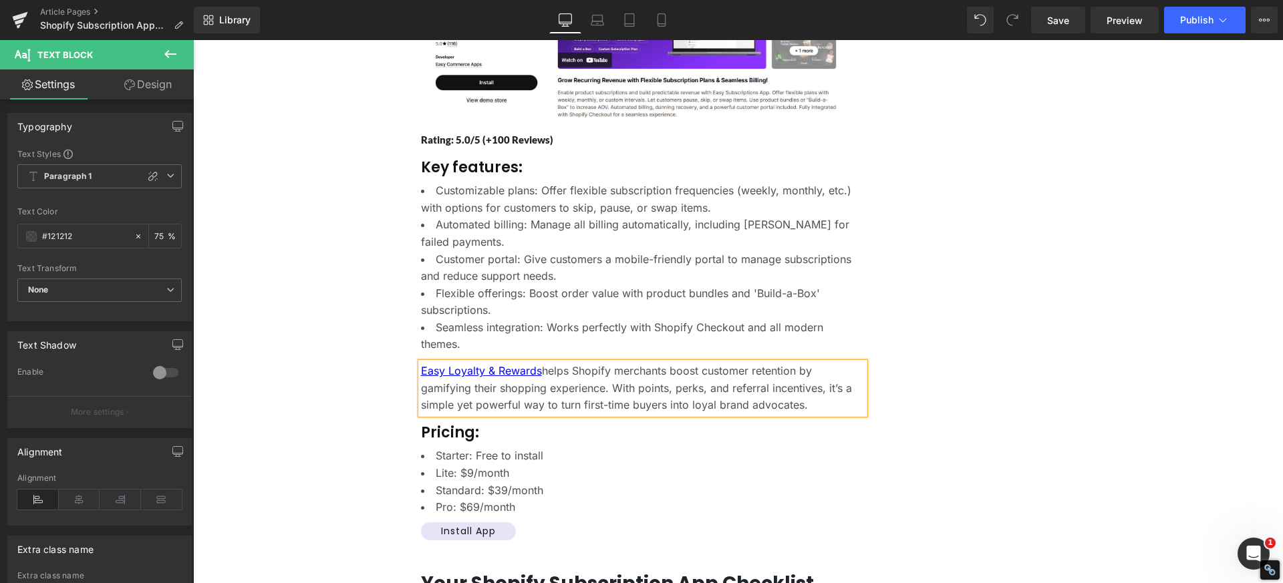
paste div
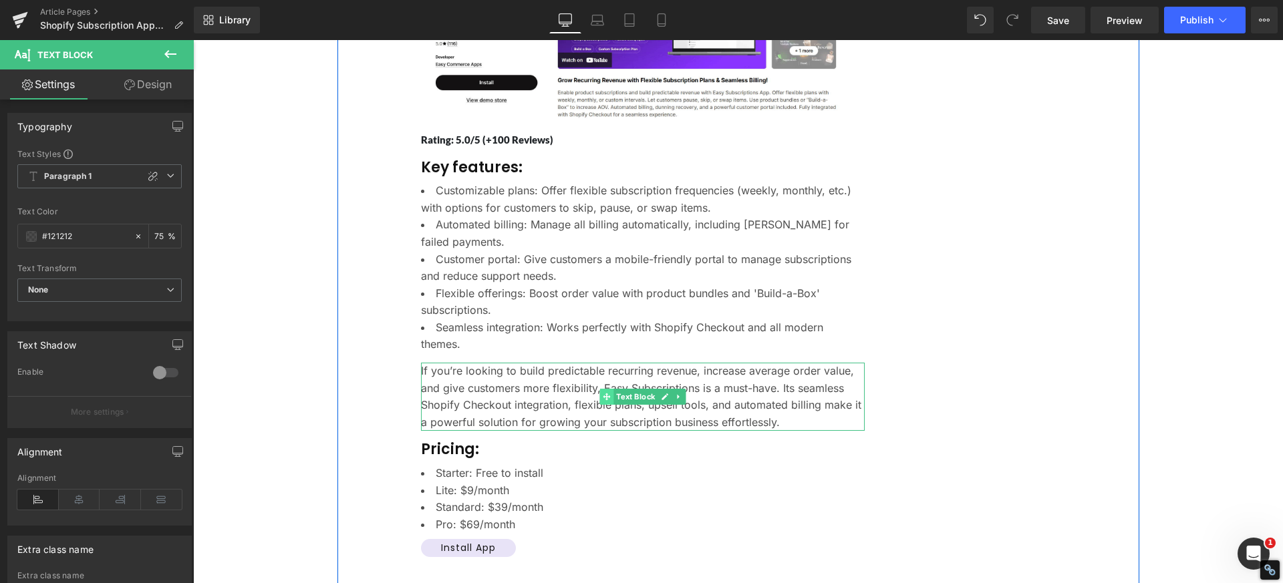
click at [606, 389] on span at bounding box center [606, 397] width 14 height 16
click at [560, 363] on p "If you’re looking to build predictable recurring revenue, increase average orde…" at bounding box center [643, 397] width 444 height 68
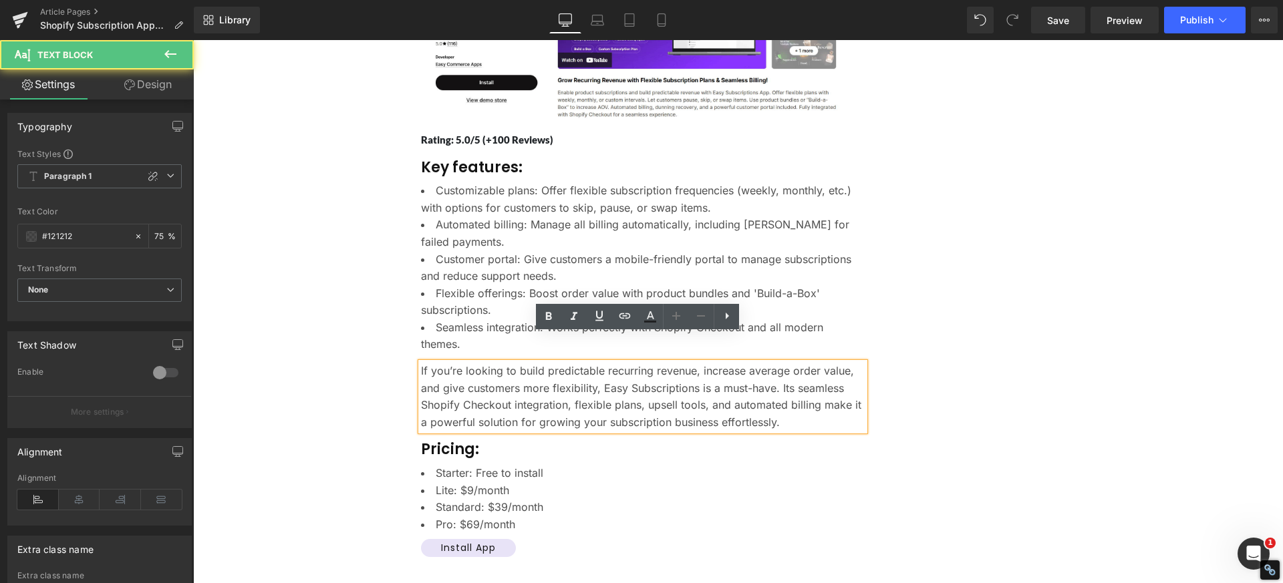
click at [691, 363] on p "If you’re looking to build predictable recurring revenue, increase average orde…" at bounding box center [643, 397] width 444 height 68
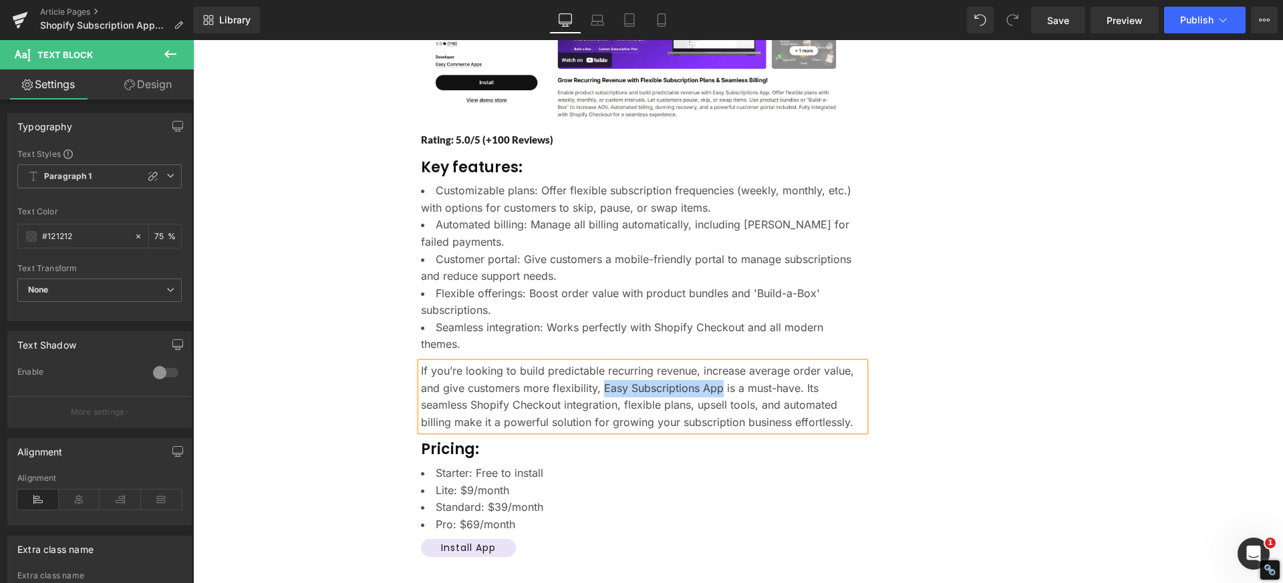
drag, startPoint x: 598, startPoint y: 363, endPoint x: 714, endPoint y: 362, distance: 116.2
click at [714, 363] on p "If you’re looking to build predictable recurring revenue, increase average orde…" at bounding box center [643, 397] width 444 height 68
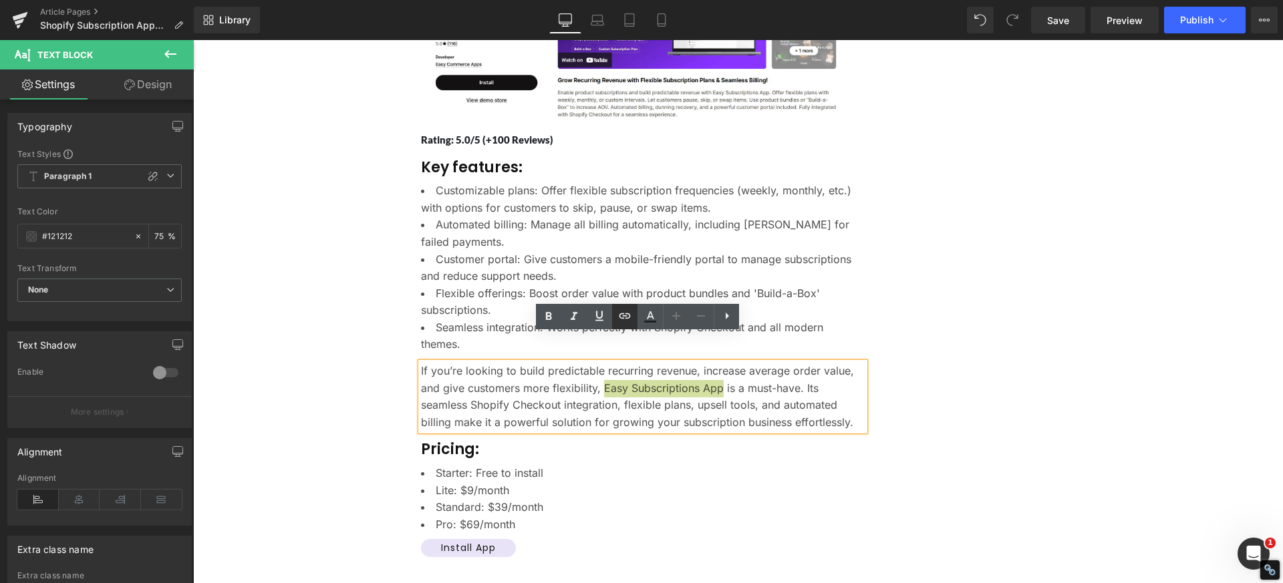
click at [625, 318] on icon at bounding box center [625, 316] width 16 height 16
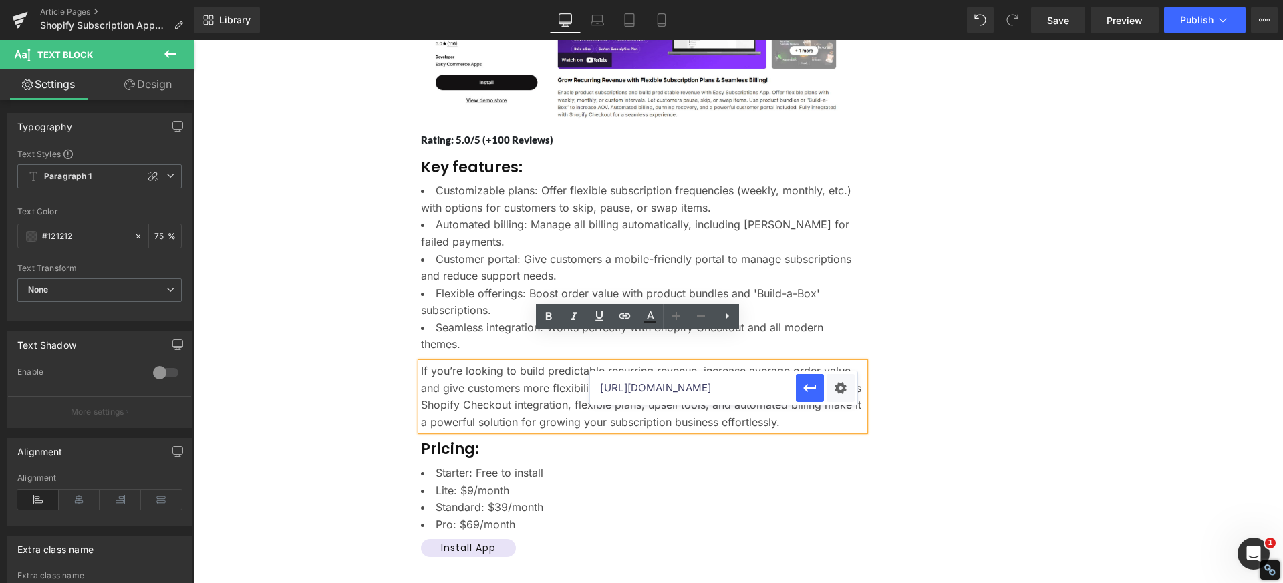
click at [643, 385] on input "https://apps.shopify.com/easy-subscription" at bounding box center [693, 387] width 206 height 33
paste input "https://easysubscription.io/?utm_source=esa&utm_medium=rishita&utm_campaign=goo…"
type input "https://easysubscription.io/?utm_source=esa&utm_medium=rishita&utm_campaign=goo…"
click at [807, 391] on icon "button" at bounding box center [810, 388] width 13 height 8
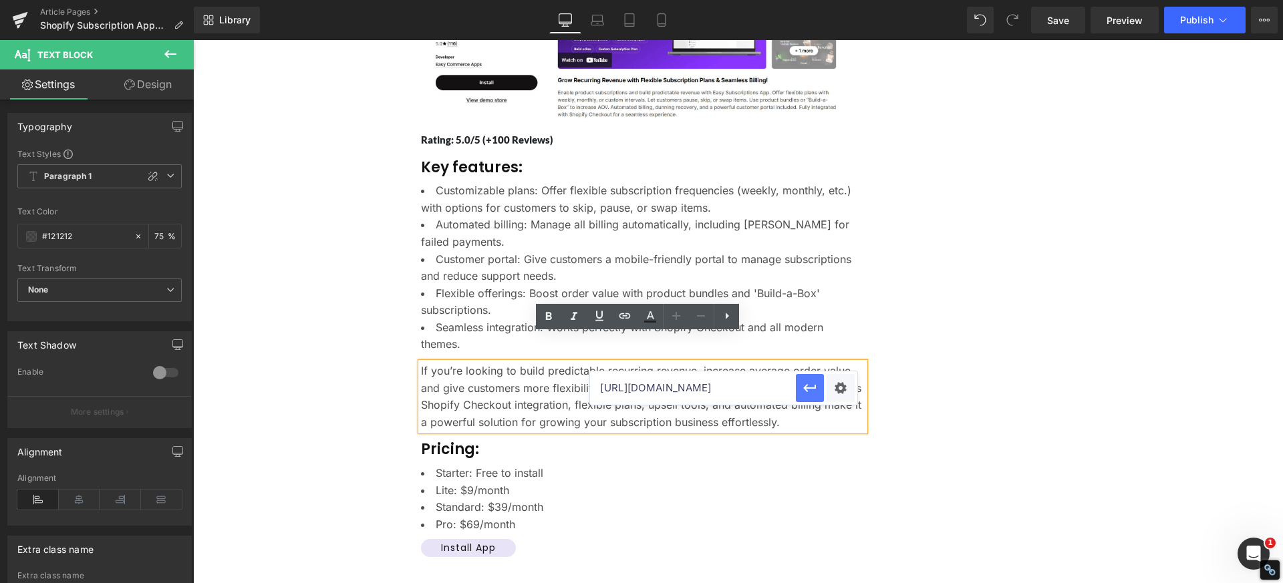
scroll to position [0, 0]
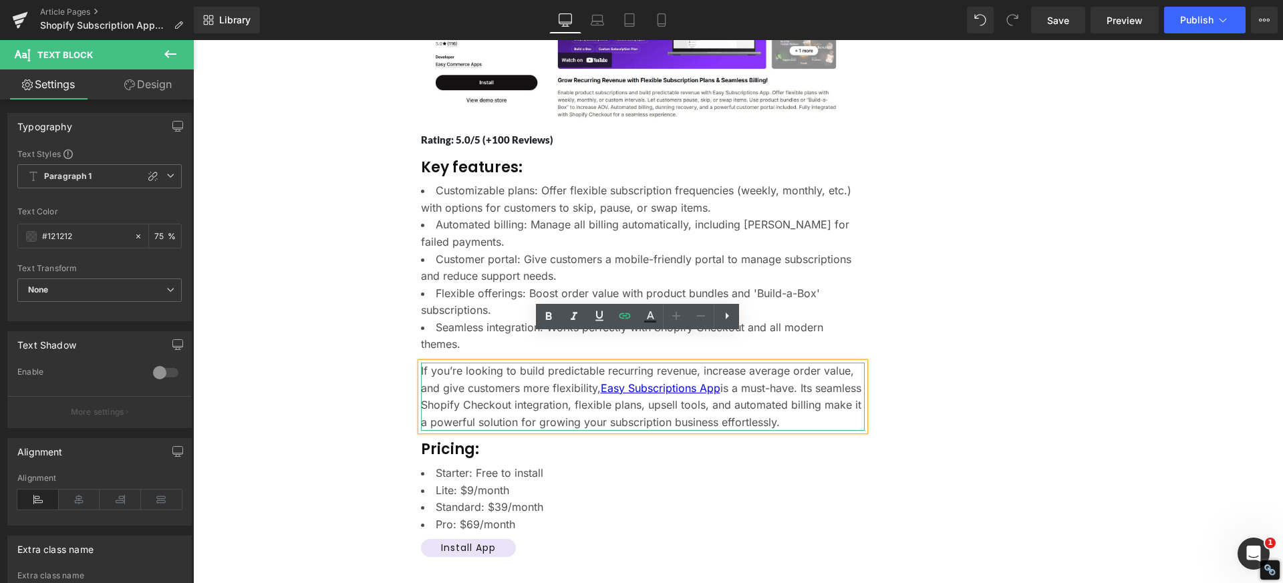
click at [508, 375] on p "If you’re looking to build predictable recurring revenue, increase average orde…" at bounding box center [643, 397] width 444 height 68
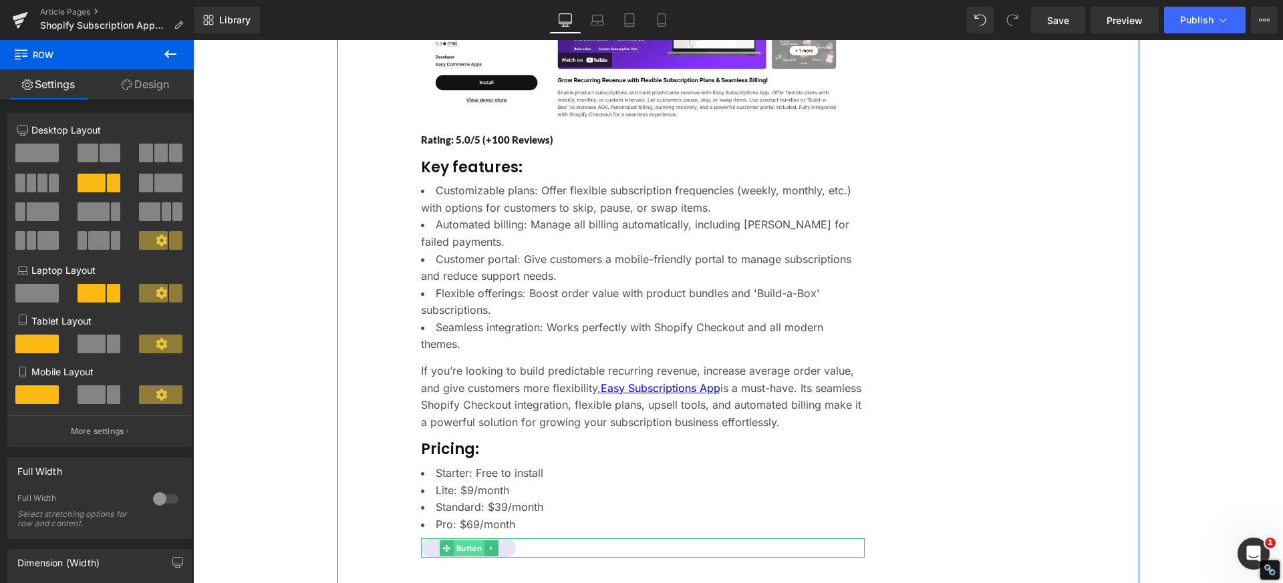
click at [473, 540] on span "Button" at bounding box center [469, 548] width 31 height 16
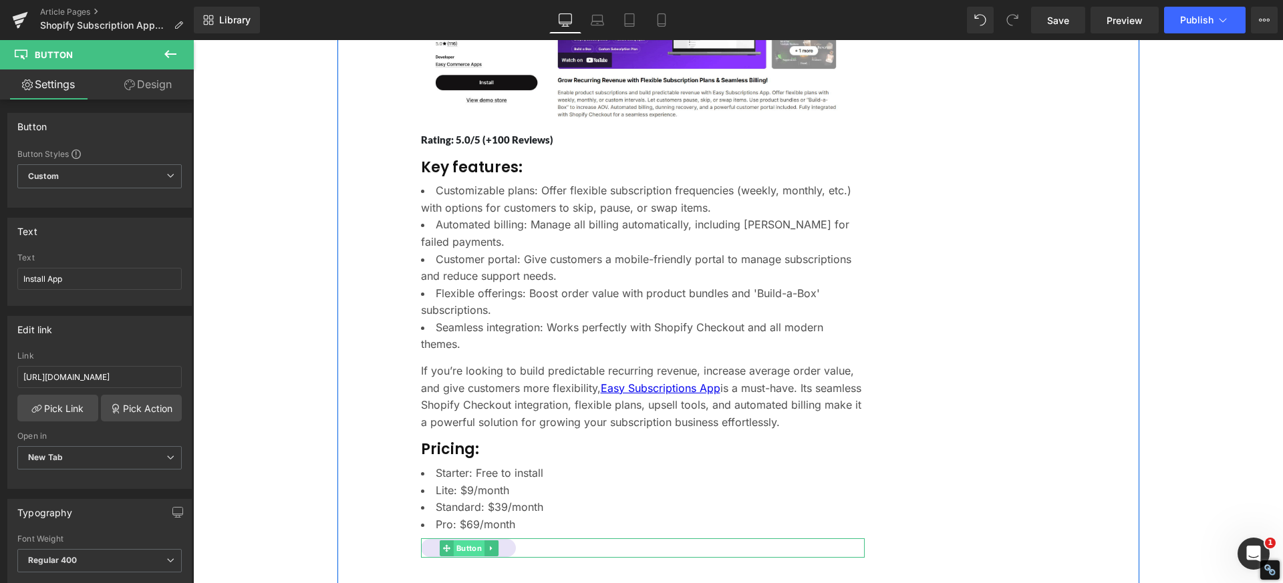
click at [454, 540] on span "Button" at bounding box center [469, 548] width 31 height 16
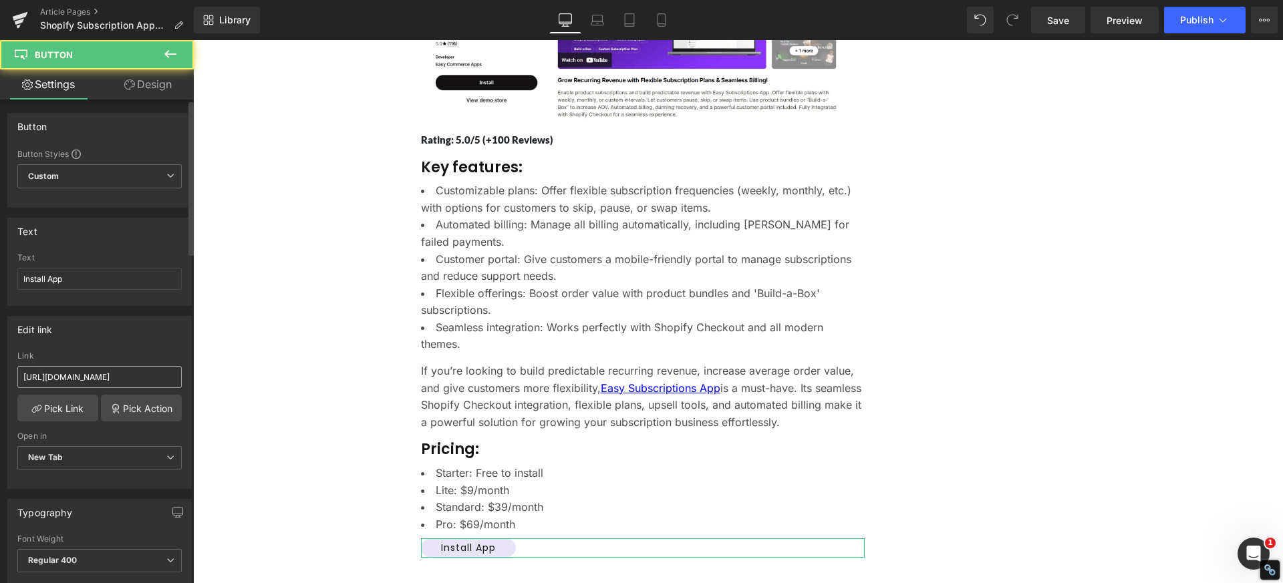
click at [126, 369] on input "https://apps.shopify.com/easy-loyalty-rewards" at bounding box center [99, 377] width 164 height 22
type input "https://apps.shopify.com/easy-subscription"
click at [125, 341] on div "Edit link" at bounding box center [99, 329] width 183 height 25
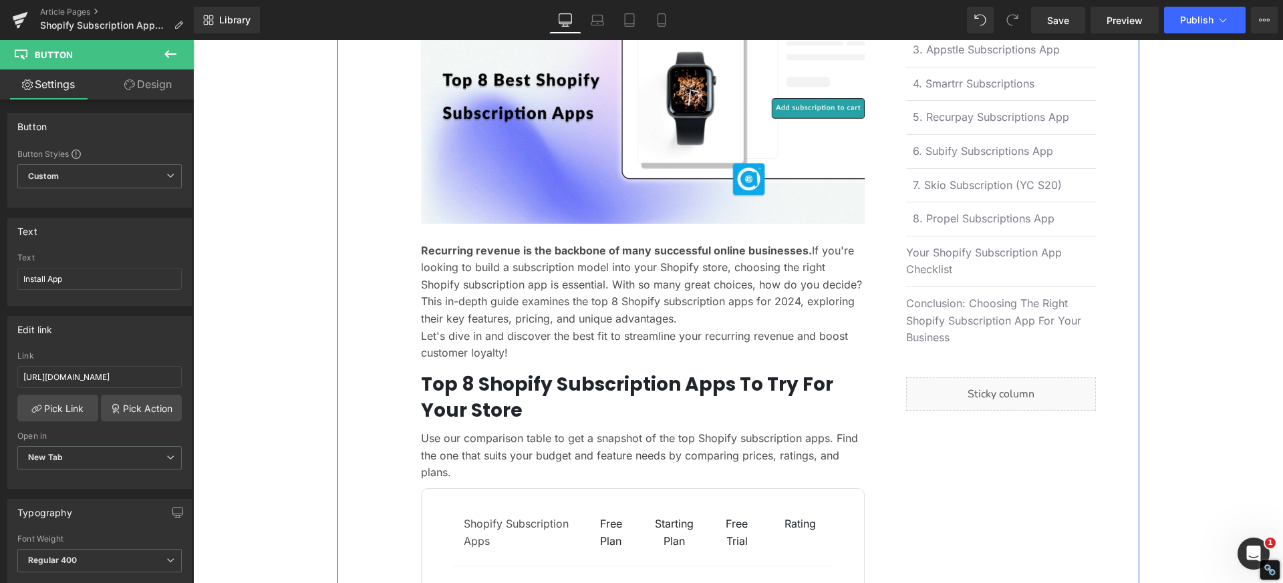
scroll to position [67, 0]
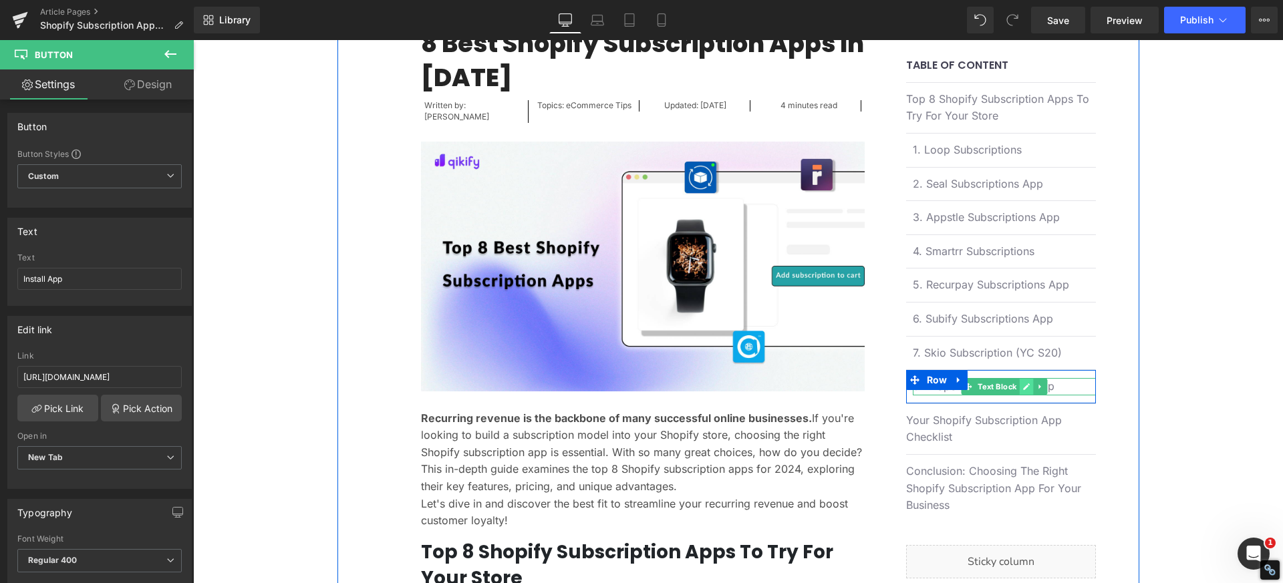
click at [1023, 385] on icon at bounding box center [1026, 387] width 7 height 8
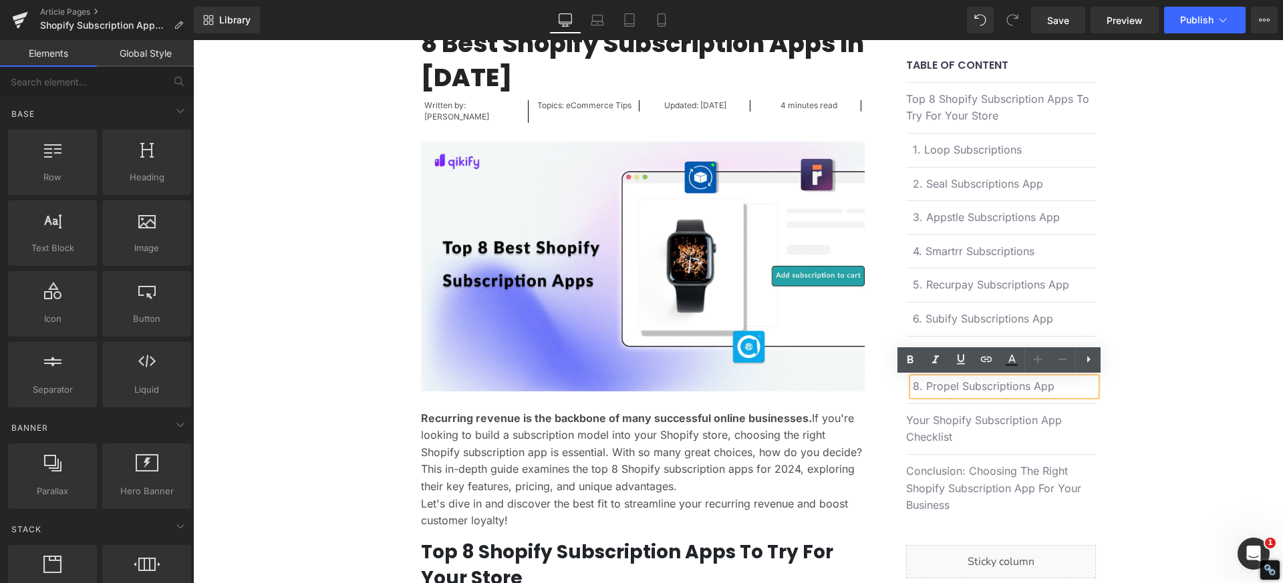
drag, startPoint x: 1178, startPoint y: 378, endPoint x: 1041, endPoint y: 389, distance: 137.4
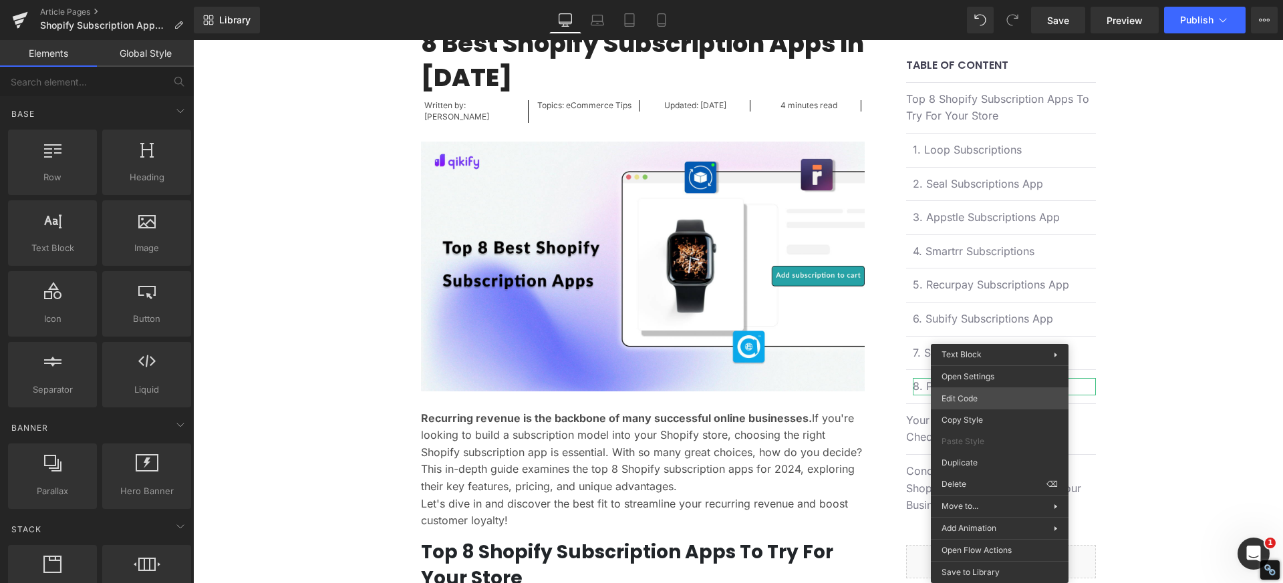
click at [984, 0] on div "Button You are previewing how the will restyle your page. You can not edit Elem…" at bounding box center [641, 0] width 1283 height 0
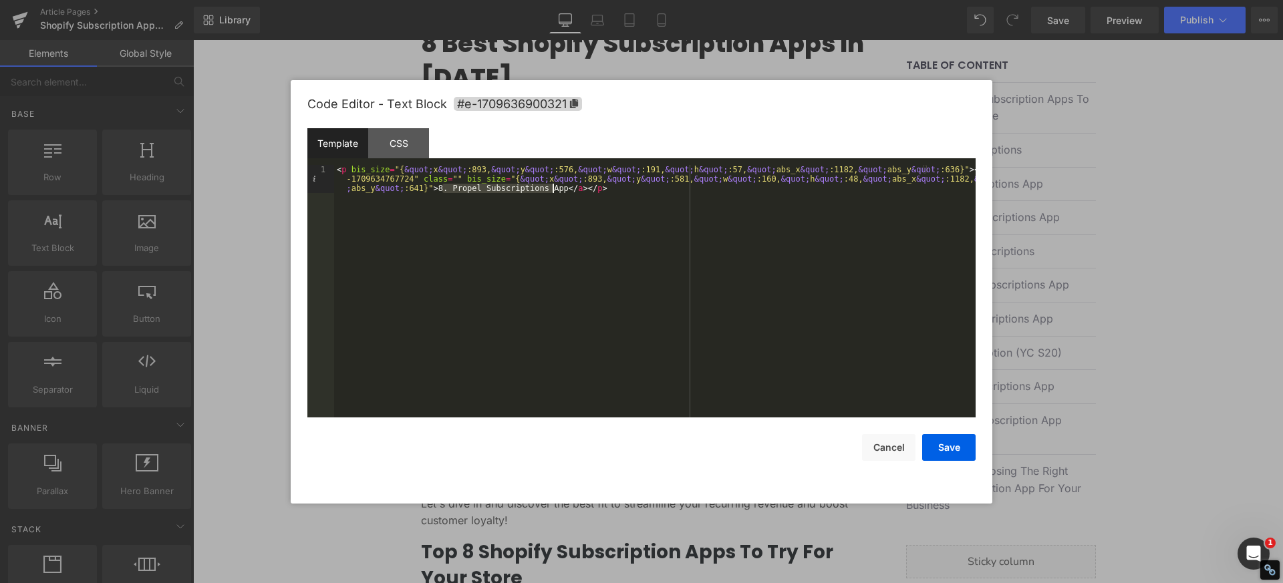
drag, startPoint x: 441, startPoint y: 190, endPoint x: 540, endPoint y: 190, distance: 98.9
click at [540, 190] on div "< p bis_size = "{ &quot; x &quot; :893, &quot; y &quot; :576, &quot; w &quot; :…" at bounding box center [654, 319] width 641 height 309
click at [524, 190] on div "< p bis_size = "{ &quot; x &quot; :893, &quot; y &quot; :576, &quot; w &quot; :…" at bounding box center [654, 291] width 641 height 253
click at [468, 189] on div "< p bis_size = "{ &quot; x &quot; :893, &quot; y &quot; :576, &quot; w &quot; :…" at bounding box center [654, 319] width 641 height 309
click at [949, 448] on button "Save" at bounding box center [948, 447] width 53 height 27
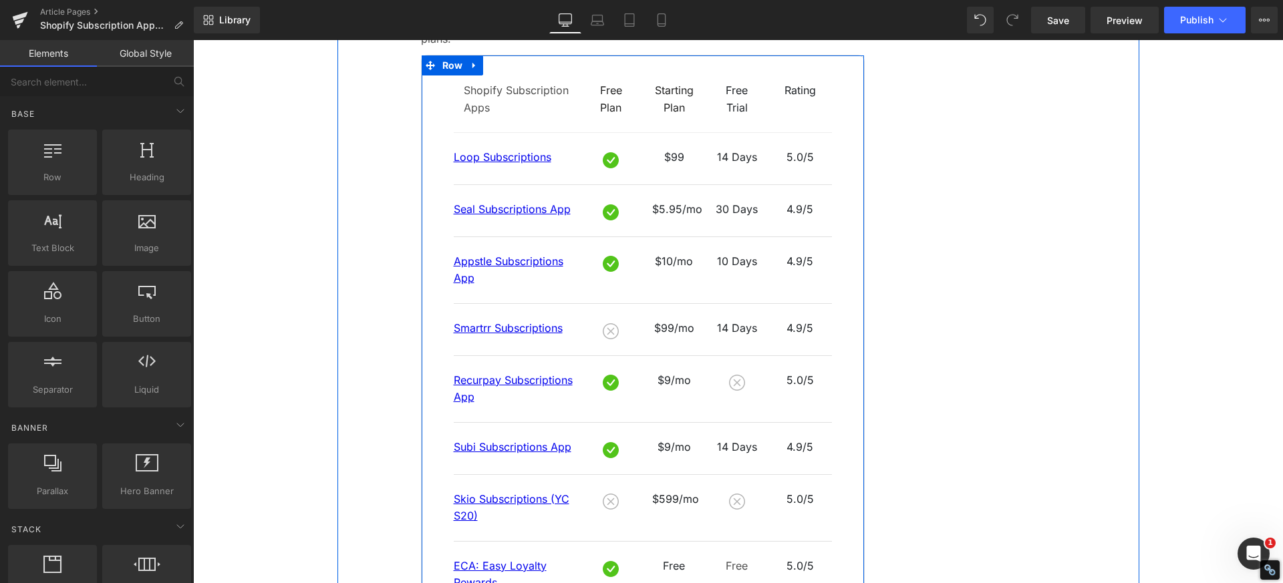
scroll to position [935, 0]
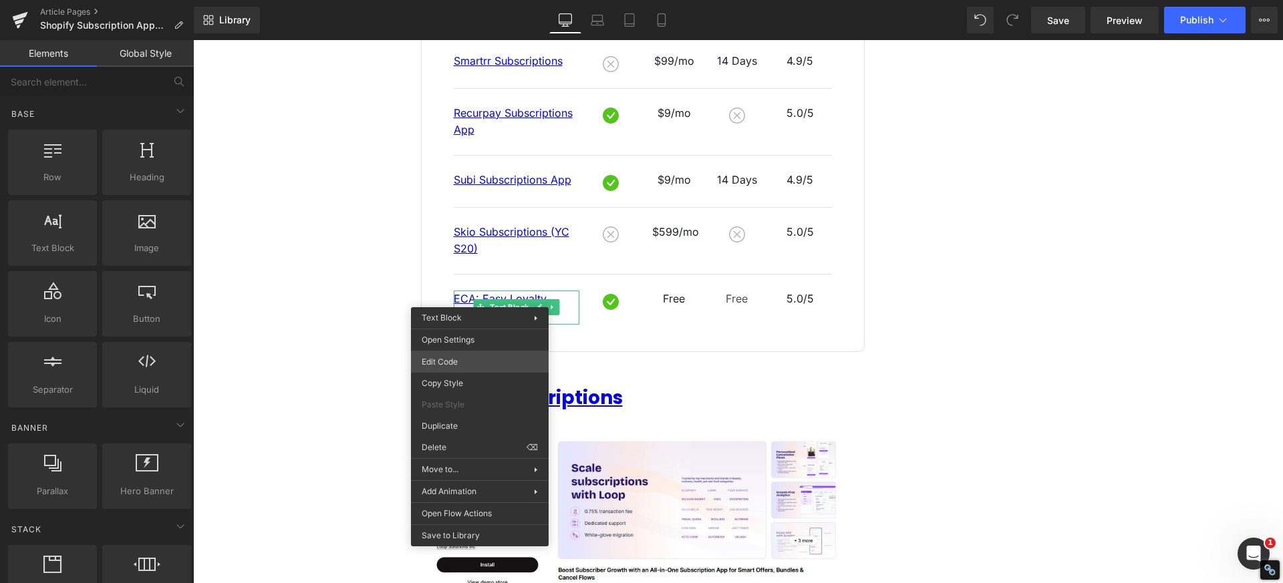
click at [450, 0] on div "Button You are previewing how the will restyle your page. You can not edit Elem…" at bounding box center [641, 0] width 1283 height 0
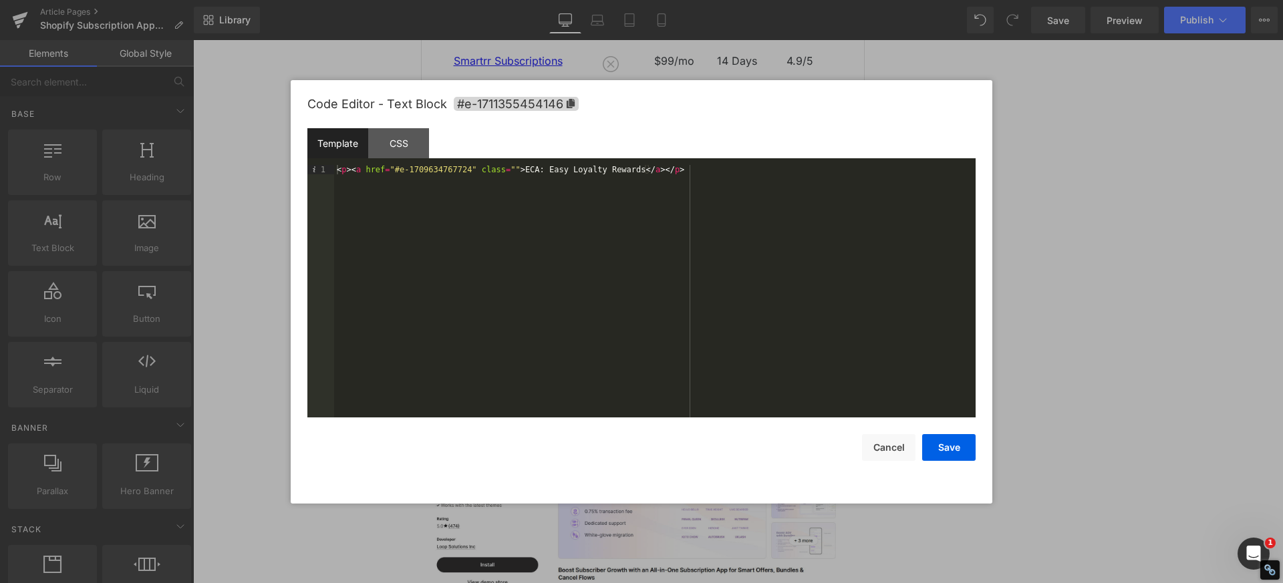
click at [559, 170] on div "< p > < a href = "#e-1709634767724" class = "" > ECA: Easy Loyalty Rewards </ a…" at bounding box center [654, 300] width 641 height 271
click at [943, 446] on button "Save" at bounding box center [948, 447] width 53 height 27
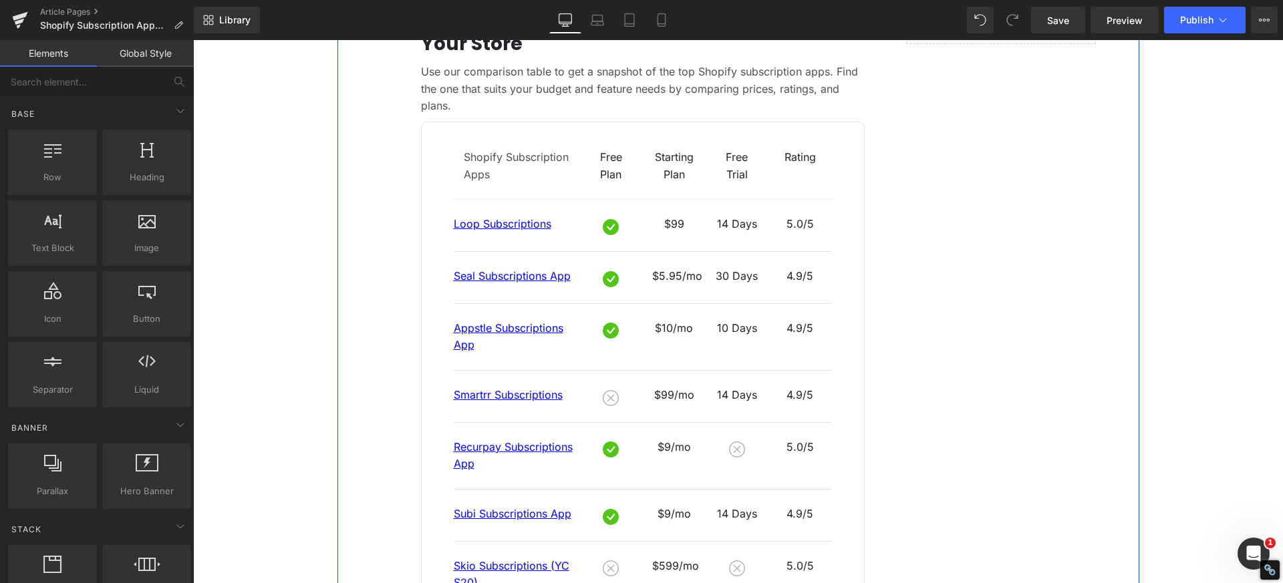
scroll to position [868, 0]
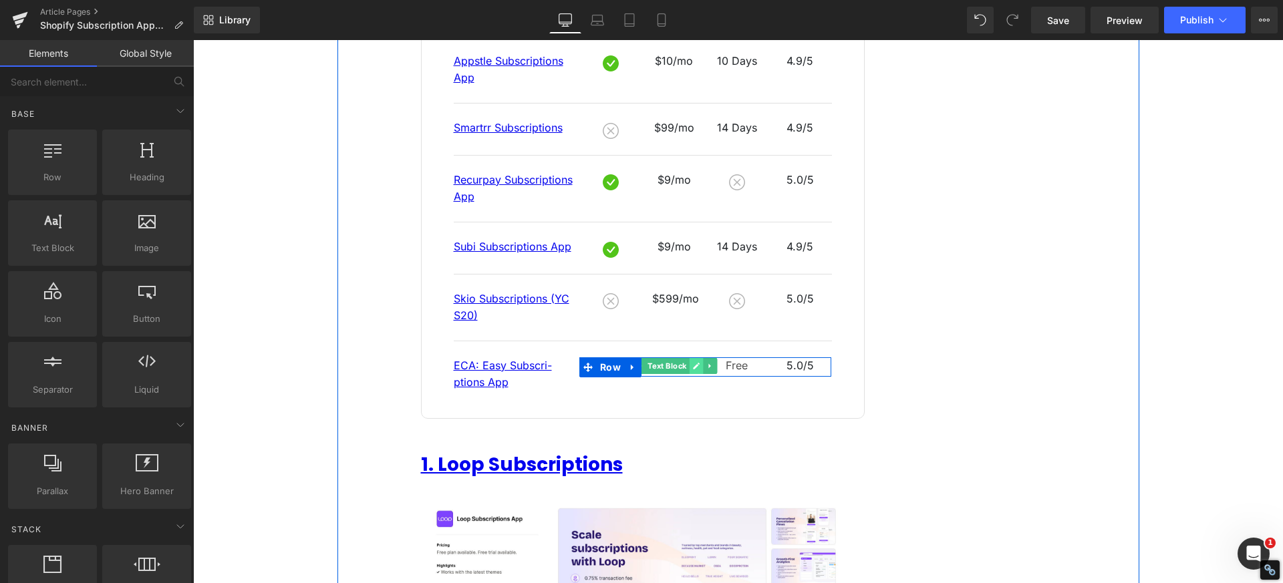
click at [689, 358] on link at bounding box center [696, 366] width 14 height 16
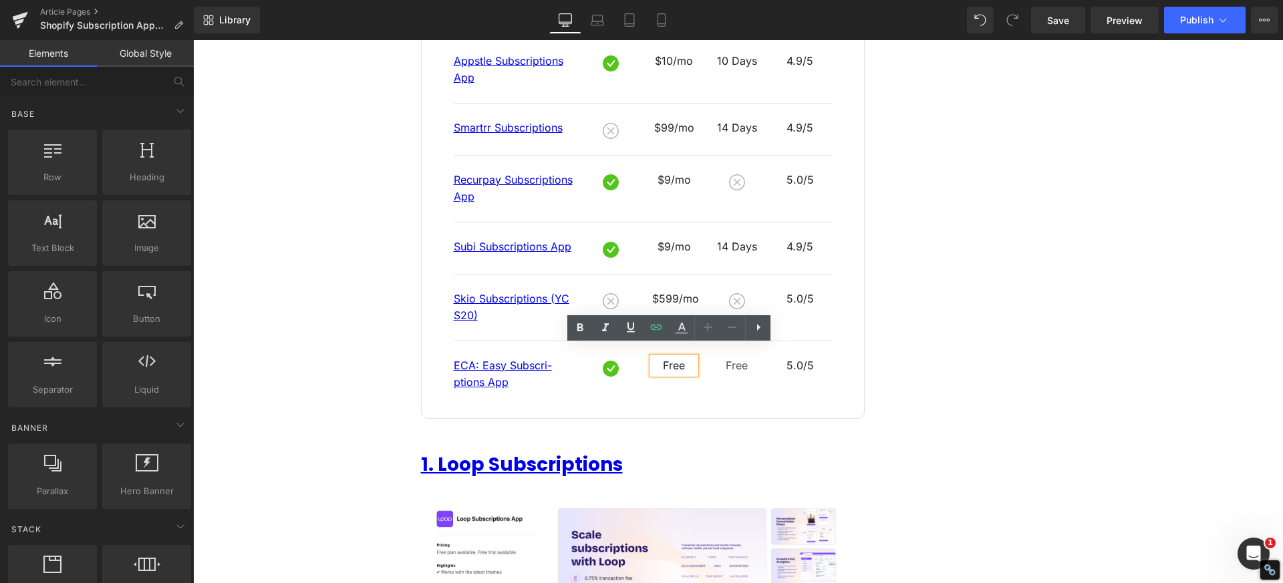
click at [677, 357] on p "Free" at bounding box center [673, 365] width 43 height 17
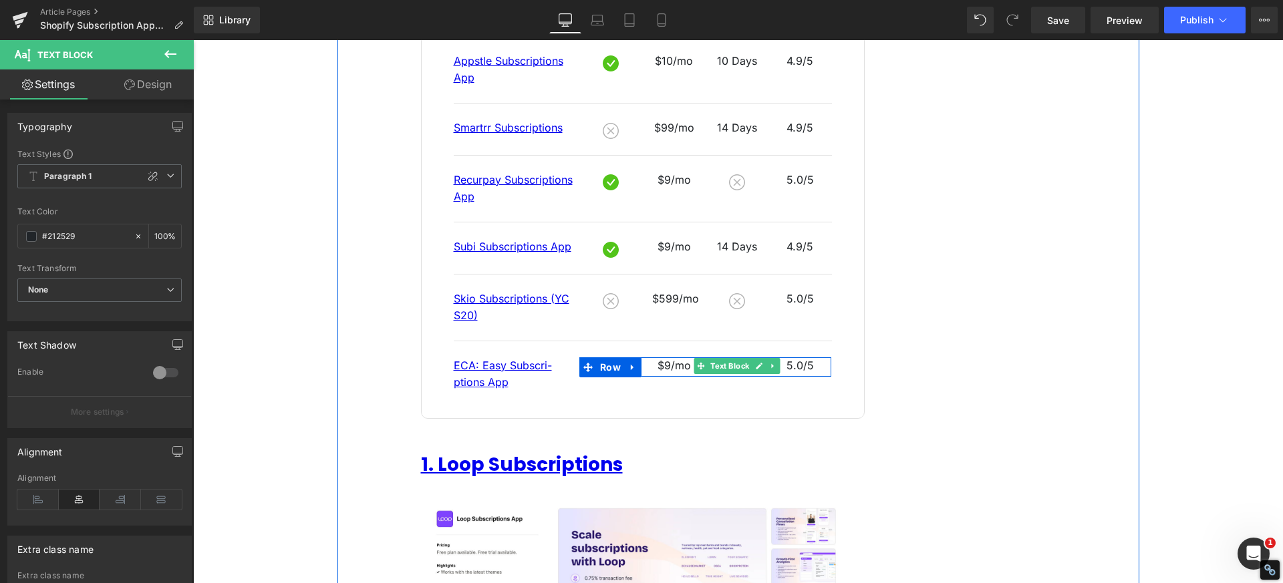
click at [752, 358] on link at bounding box center [759, 366] width 14 height 16
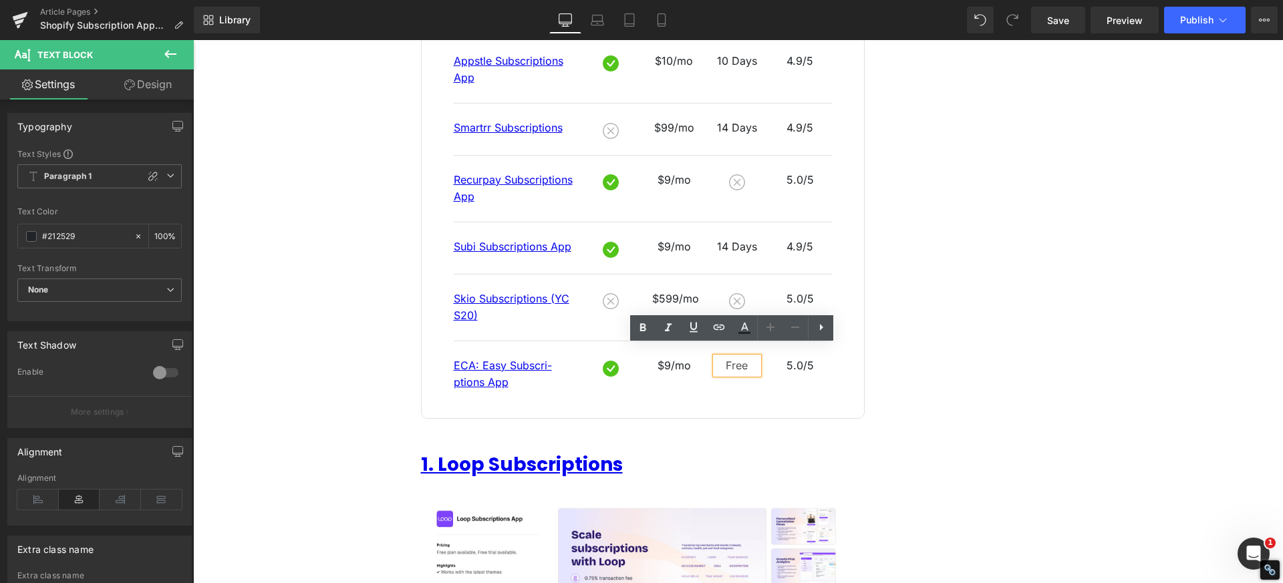
click at [734, 357] on p "Free" at bounding box center [737, 365] width 43 height 17
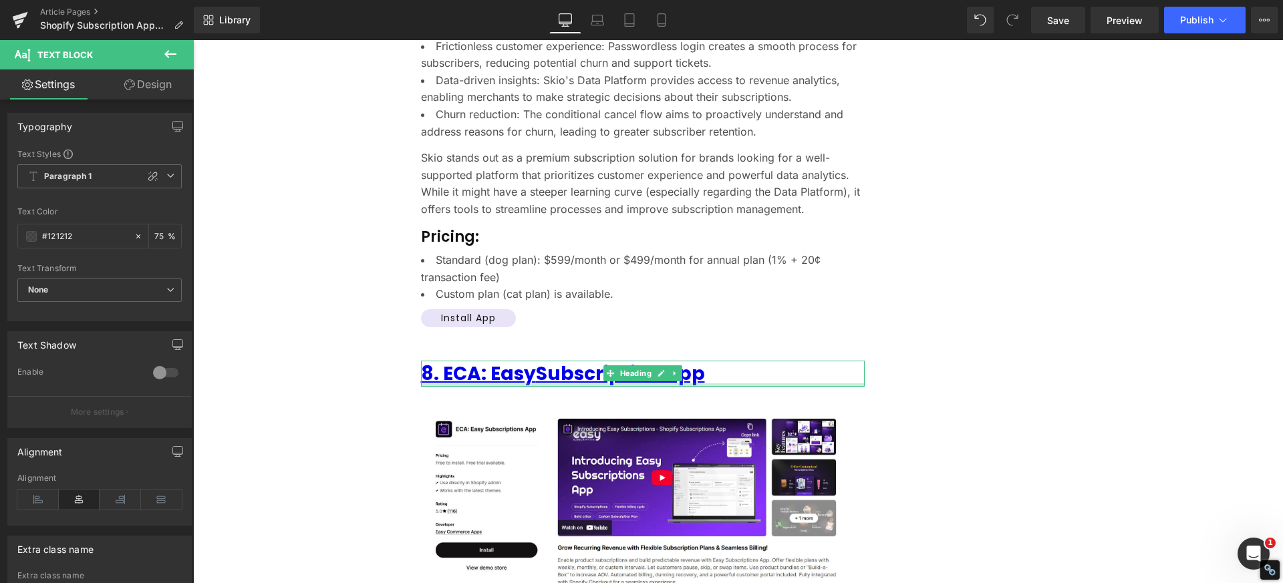
scroll to position [6881, 0]
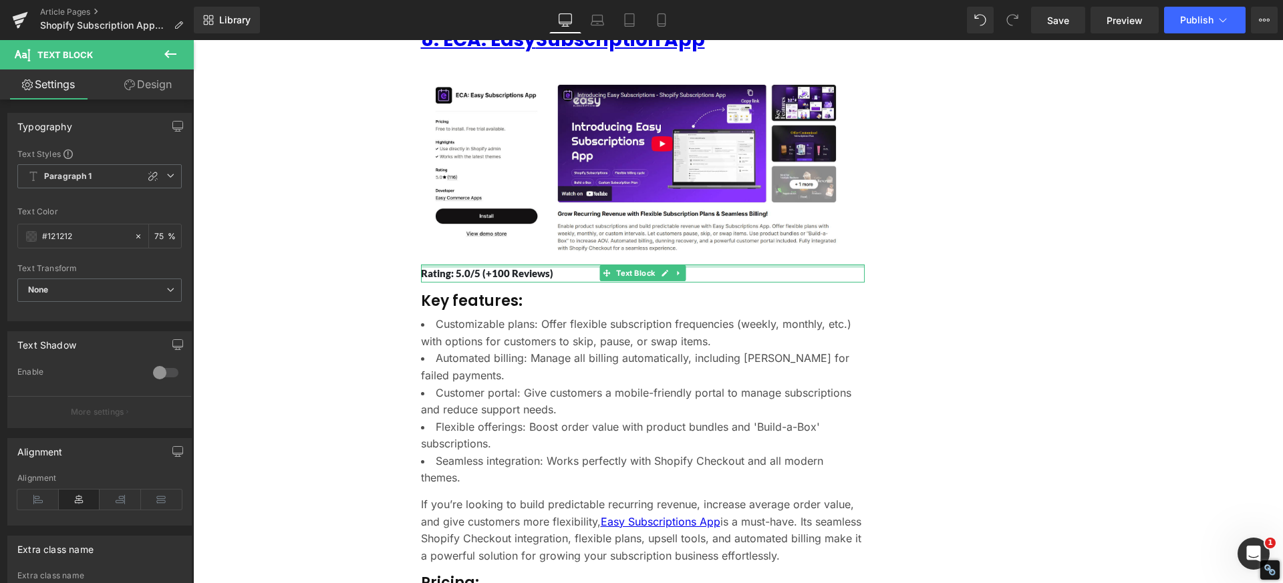
click at [504, 265] on p "Rating: 5.0/5 (+100 Reviews)" at bounding box center [643, 274] width 444 height 18
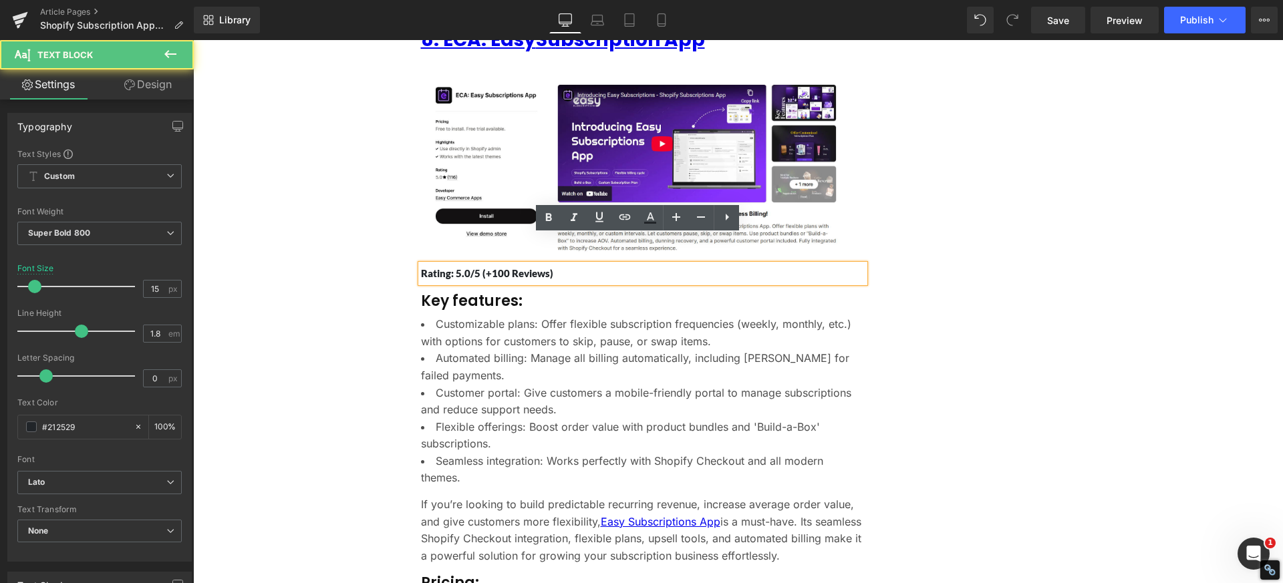
click at [548, 265] on p "Rating: 5.0/5 (+100 Reviews)" at bounding box center [643, 274] width 444 height 18
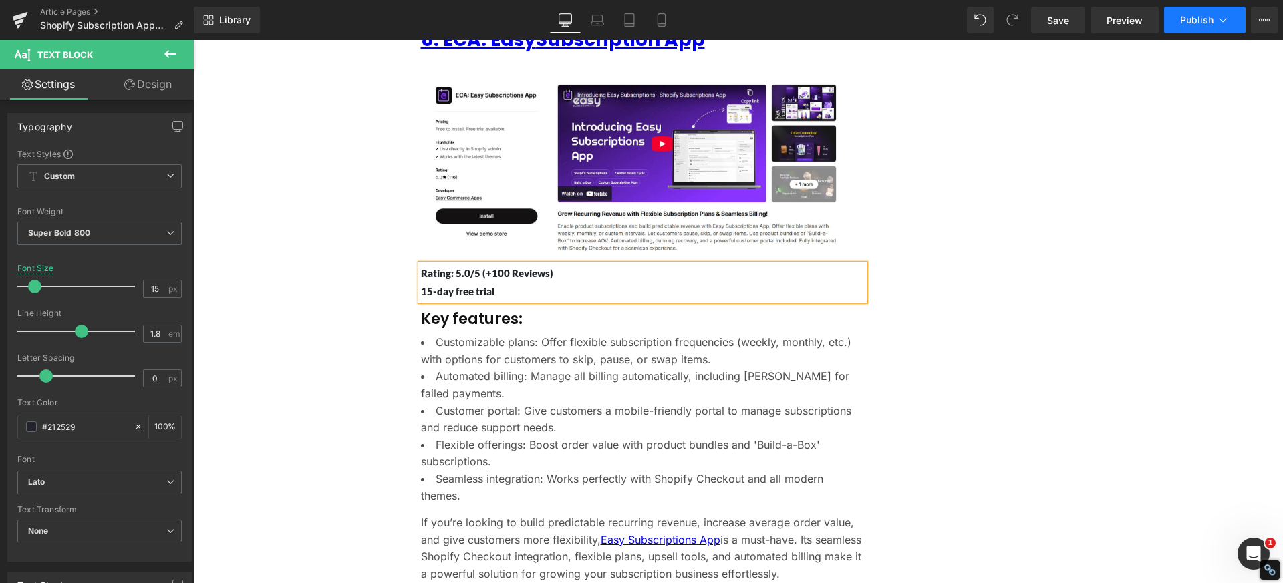
click at [1193, 21] on span "Publish" at bounding box center [1196, 20] width 33 height 11
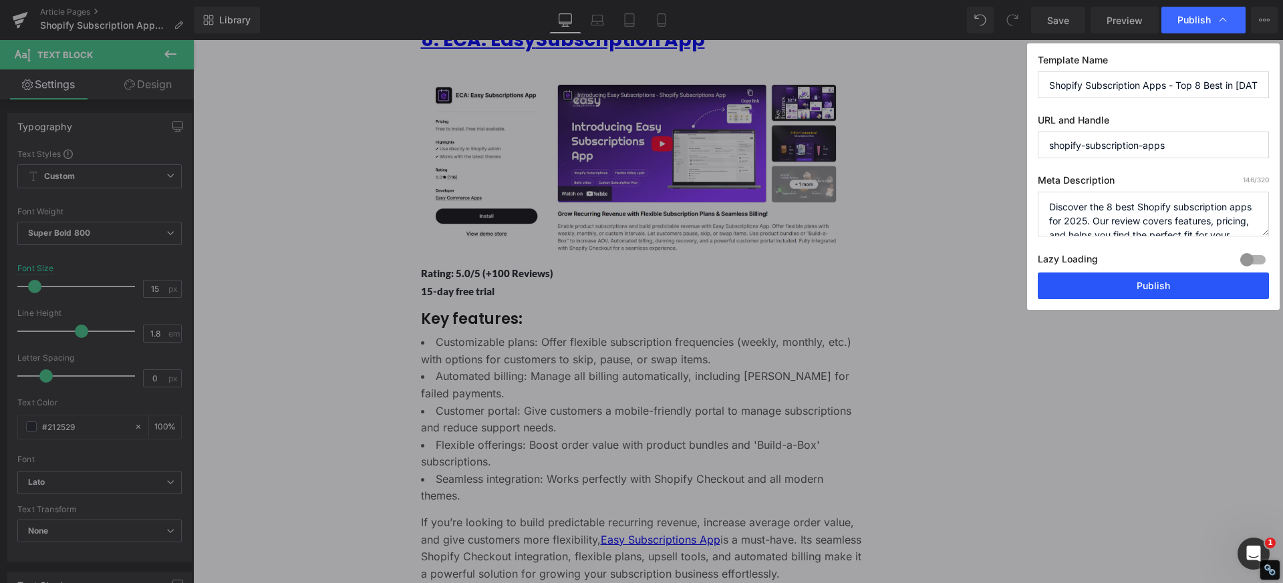
click at [1167, 281] on button "Publish" at bounding box center [1153, 286] width 231 height 27
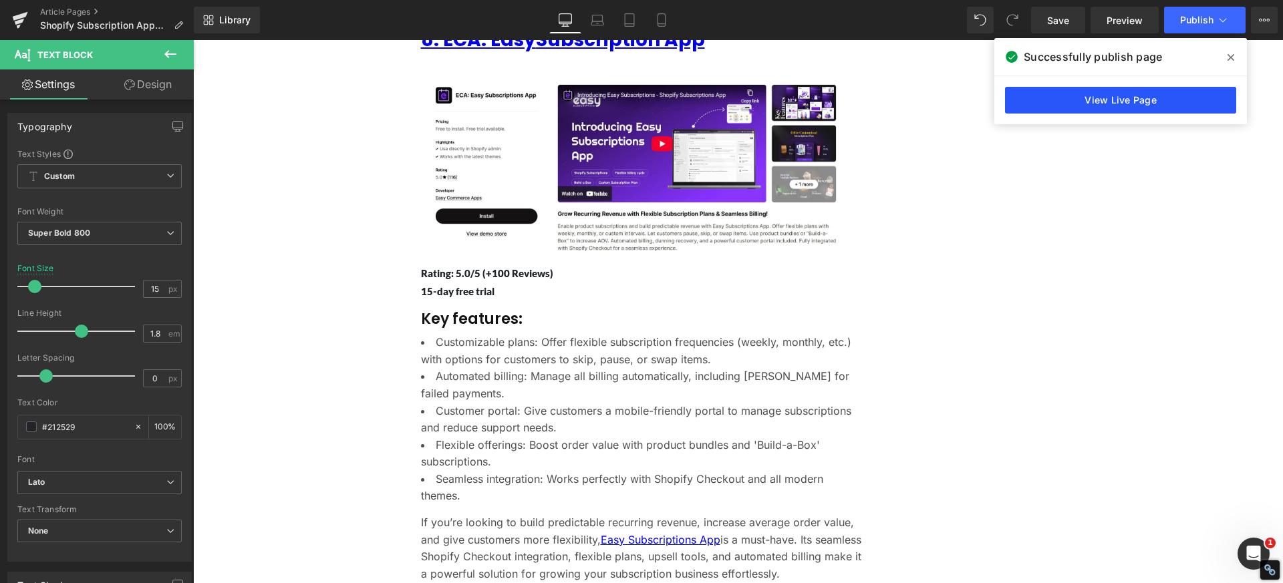
click at [1094, 99] on link "View Live Page" at bounding box center [1120, 100] width 231 height 27
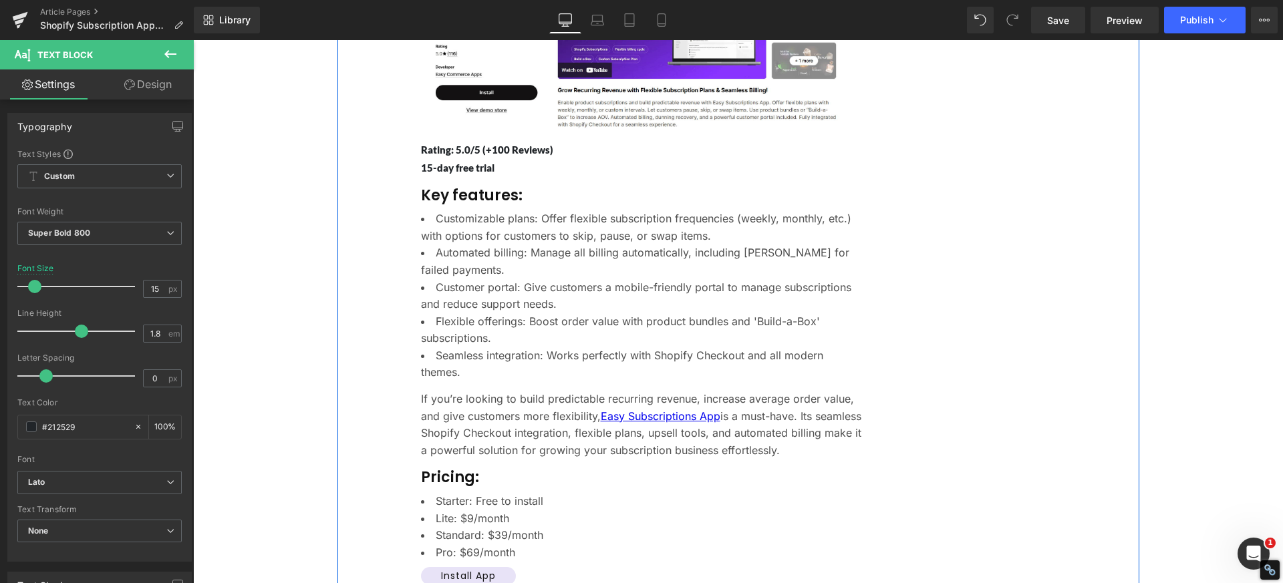
scroll to position [7148, 0]
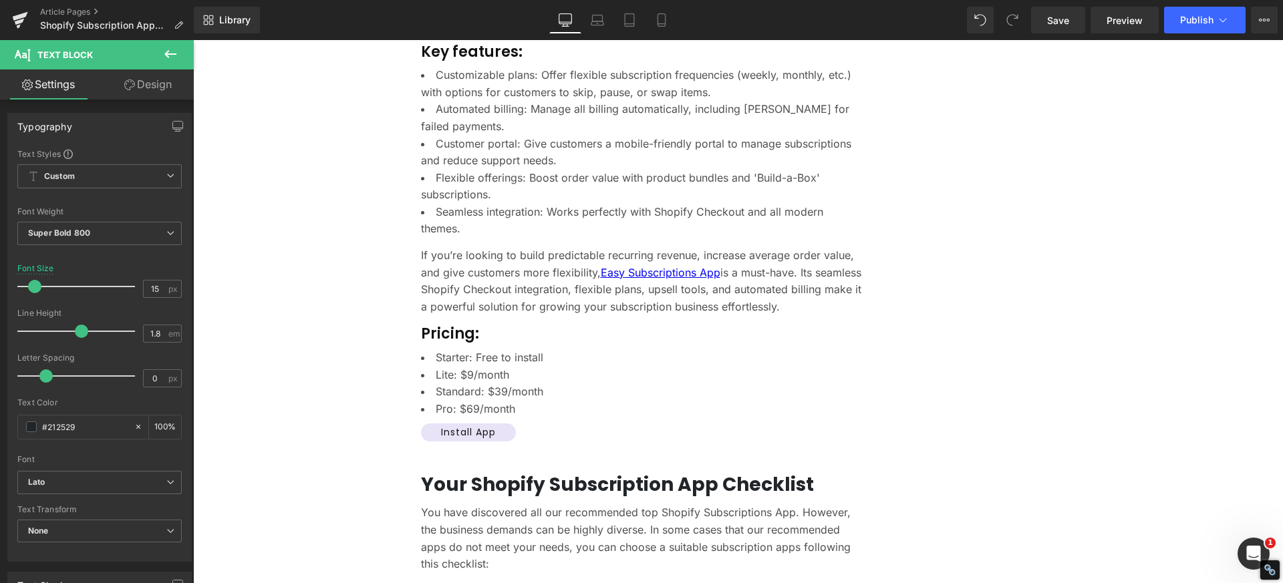
click at [1282, 20] on div "Save Preview Publish Scheduled View Live Page View with current Template Save T…" at bounding box center [1153, 20] width 257 height 27
click at [1267, 18] on icon at bounding box center [1264, 20] width 11 height 11
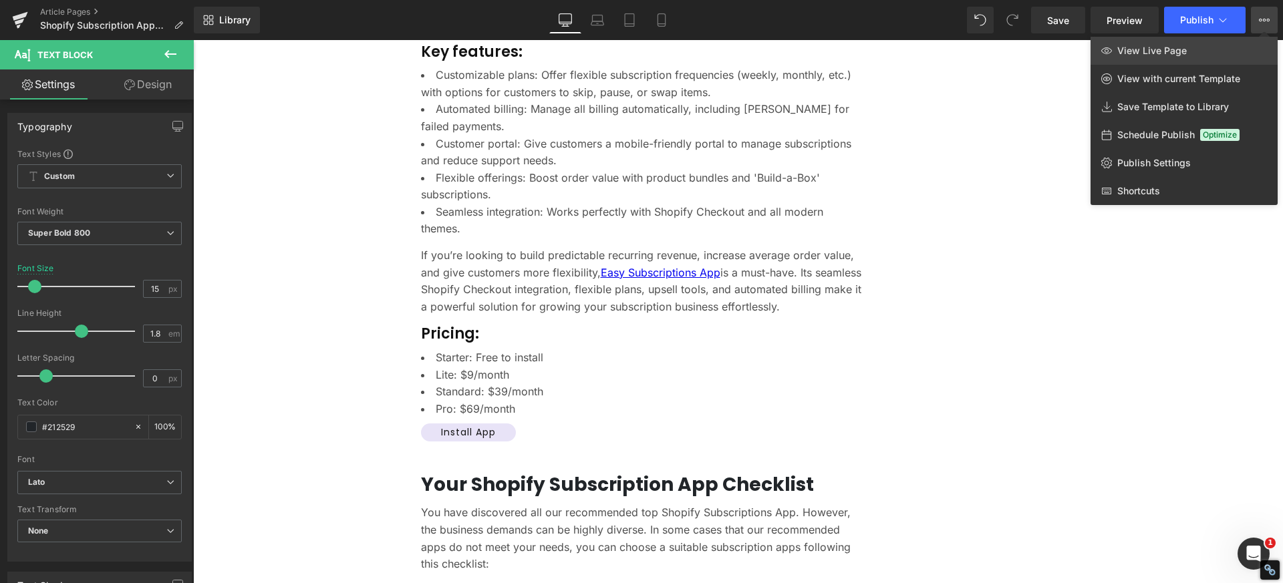
click at [1236, 43] on link "View Live Page" at bounding box center [1183, 51] width 187 height 28
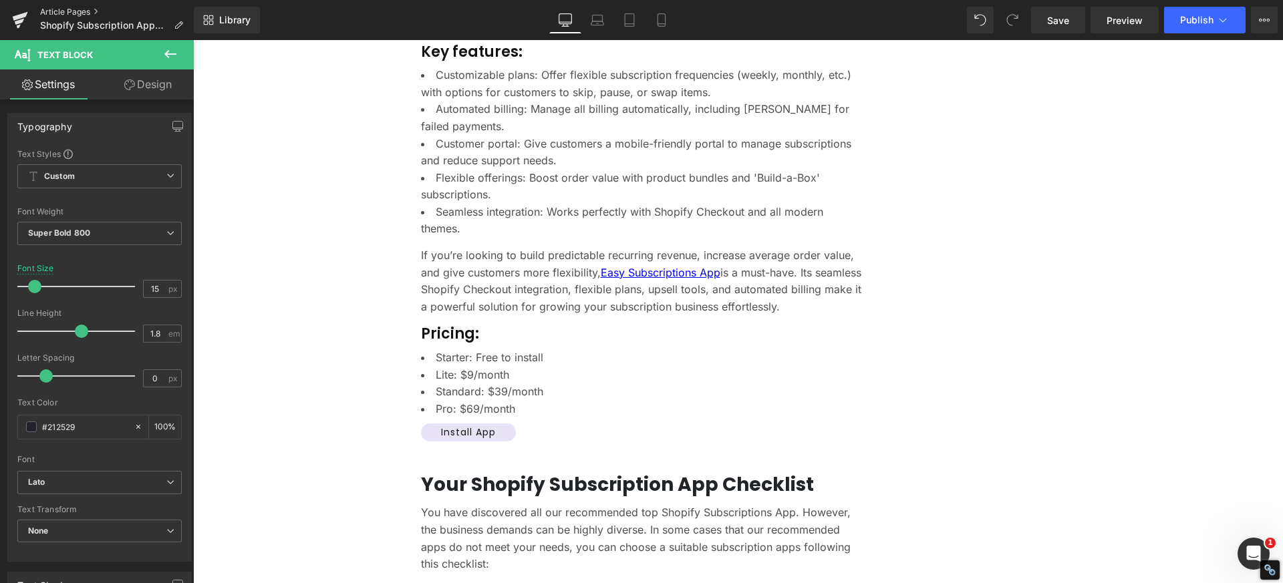
click at [61, 8] on link "Article Pages" at bounding box center [117, 12] width 154 height 11
